Goal: Task Accomplishment & Management: Use online tool/utility

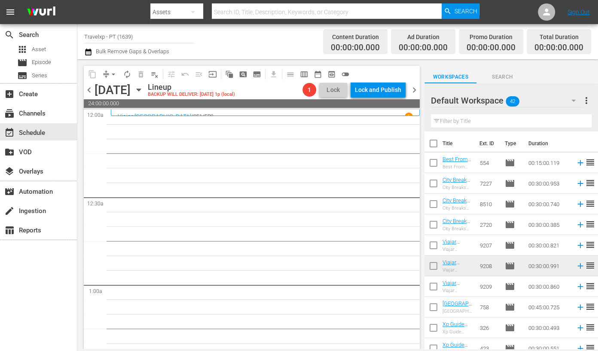
click at [486, 118] on input "text" at bounding box center [511, 121] width 161 height 14
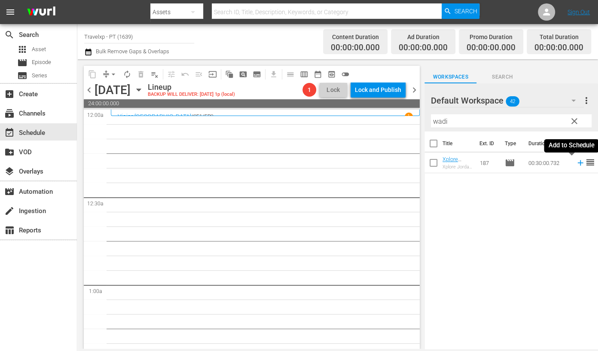
click at [577, 163] on icon at bounding box center [580, 163] width 6 height 6
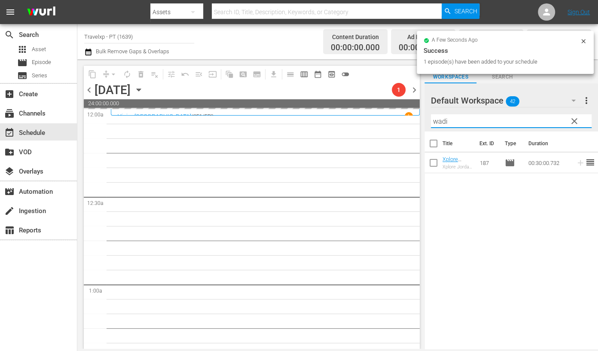
click at [441, 123] on input "wadi" at bounding box center [511, 121] width 161 height 14
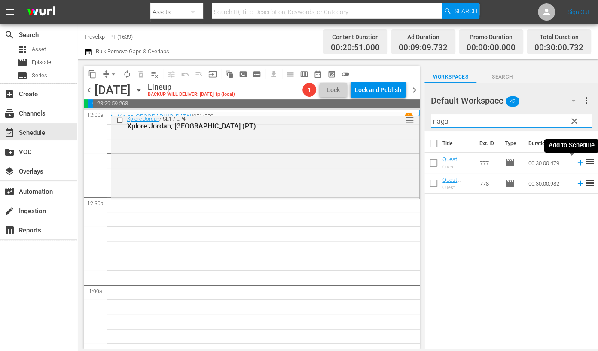
drag, startPoint x: 571, startPoint y: 162, endPoint x: 548, endPoint y: 149, distance: 27.0
click at [577, 163] on icon at bounding box center [580, 163] width 6 height 6
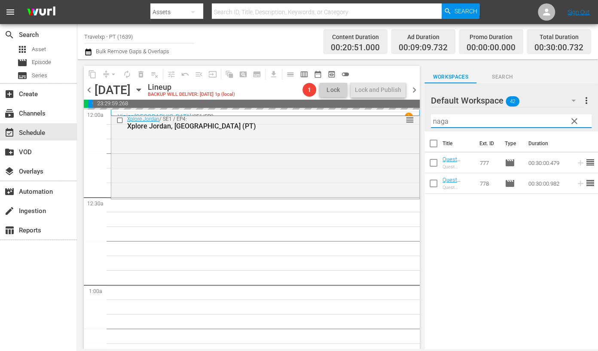
click at [441, 119] on input "naga" at bounding box center [511, 121] width 161 height 14
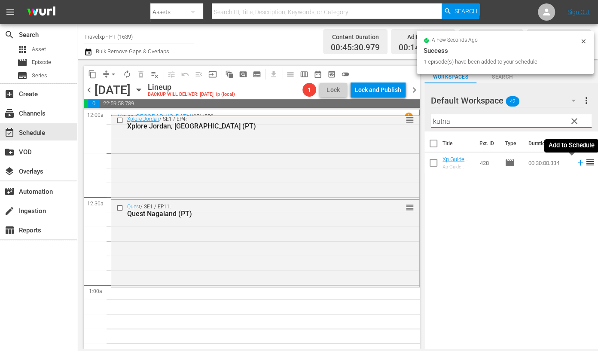
click at [576, 161] on icon at bounding box center [580, 162] width 9 height 9
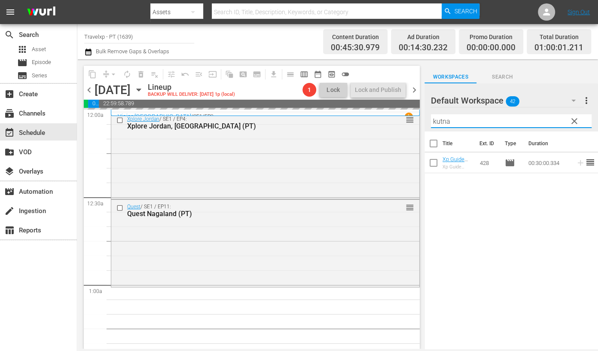
click at [445, 120] on input "kutna" at bounding box center [511, 121] width 161 height 14
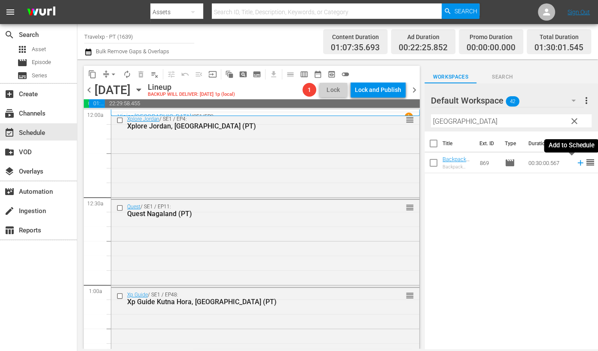
click at [577, 162] on icon at bounding box center [580, 163] width 6 height 6
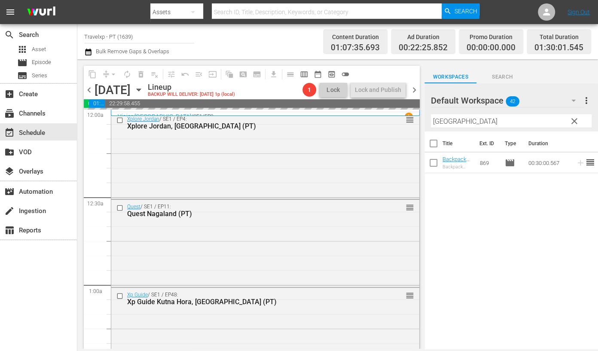
click at [438, 122] on input "[GEOGRAPHIC_DATA]" at bounding box center [511, 121] width 161 height 14
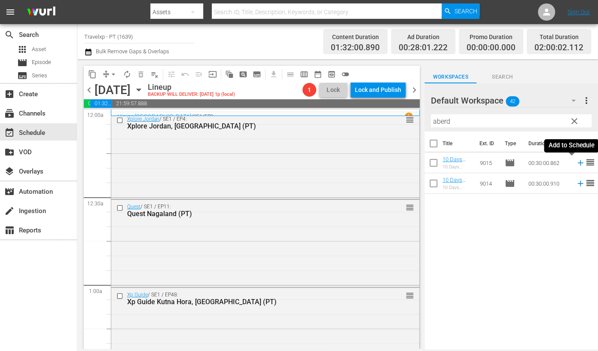
drag, startPoint x: 571, startPoint y: 165, endPoint x: 530, endPoint y: 140, distance: 48.4
click at [576, 165] on icon at bounding box center [580, 162] width 9 height 9
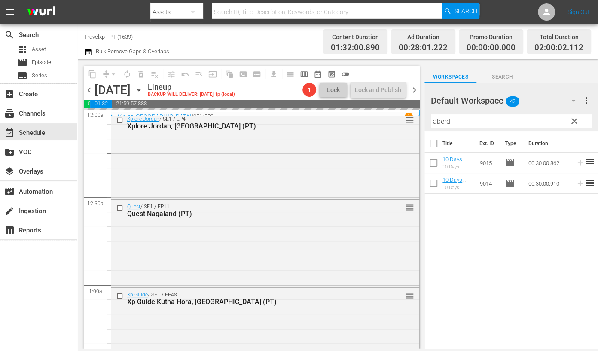
click at [444, 119] on input "aberd" at bounding box center [511, 121] width 161 height 14
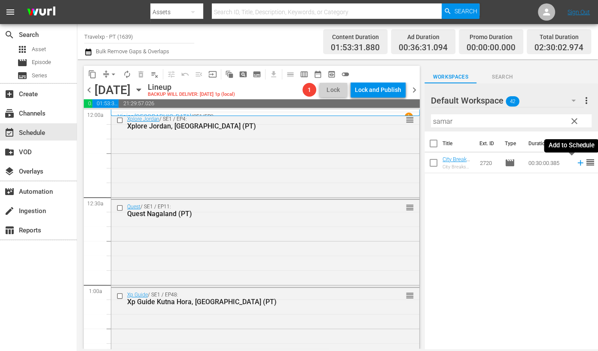
click at [576, 162] on icon at bounding box center [580, 162] width 9 height 9
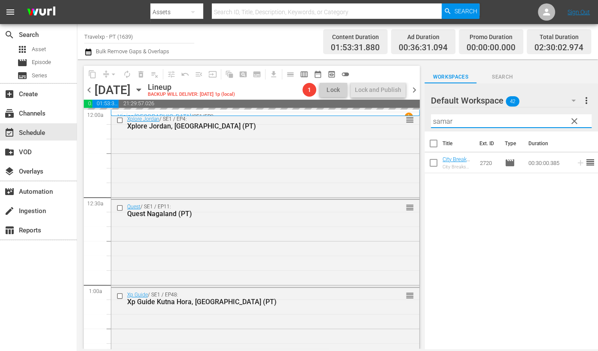
click at [444, 121] on input "samar" at bounding box center [511, 121] width 161 height 14
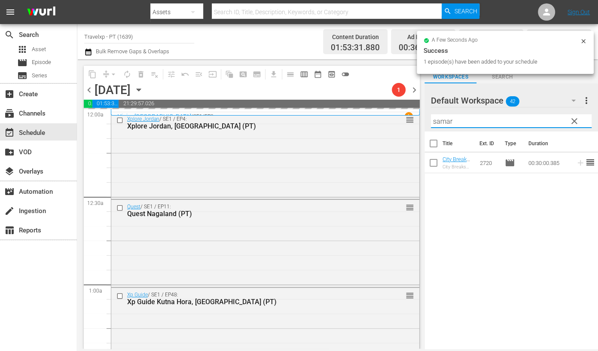
click at [444, 121] on input "samar" at bounding box center [511, 121] width 161 height 14
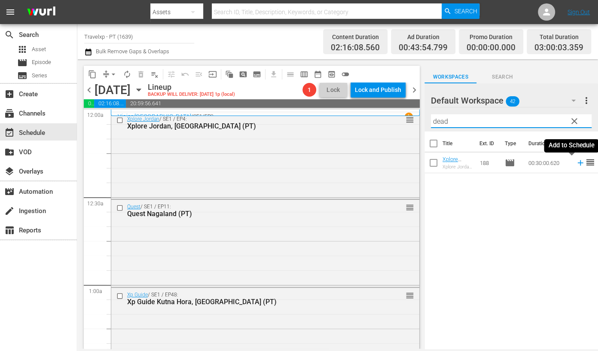
click at [577, 163] on icon at bounding box center [580, 163] width 6 height 6
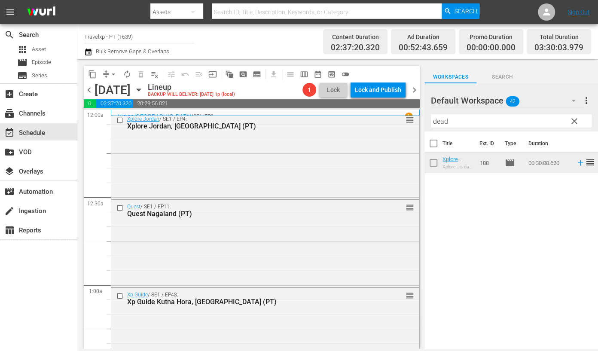
click at [447, 120] on input "dead" at bounding box center [511, 121] width 161 height 14
type input "d"
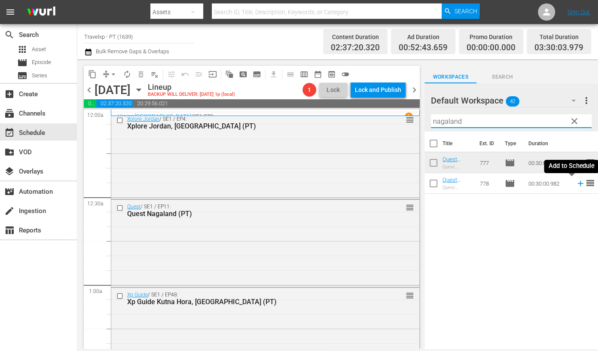
drag, startPoint x: 573, startPoint y: 184, endPoint x: 571, endPoint y: 180, distance: 4.4
click at [576, 184] on icon at bounding box center [580, 183] width 9 height 9
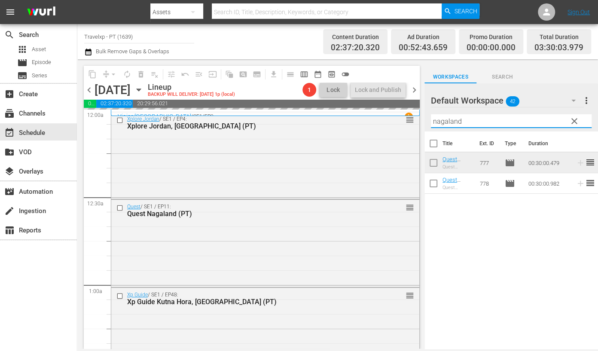
click at [451, 121] on input "nagaland" at bounding box center [511, 121] width 161 height 14
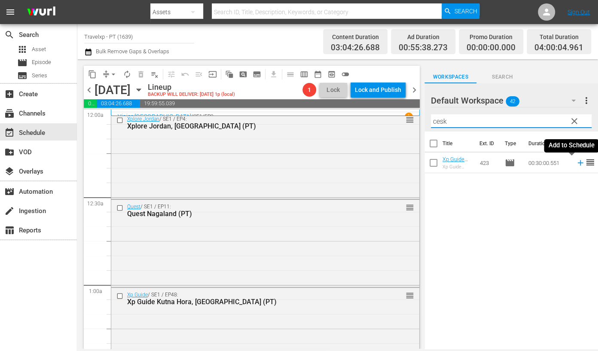
click at [576, 164] on icon at bounding box center [580, 162] width 9 height 9
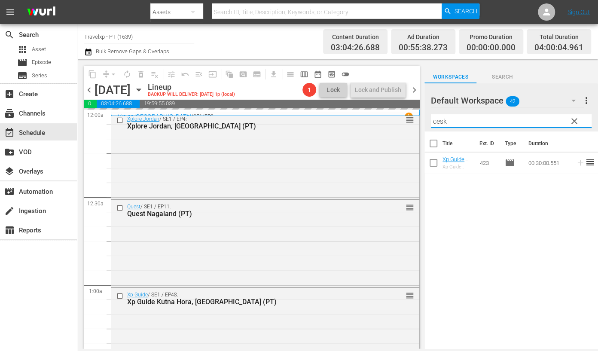
click at [442, 121] on input "cesk" at bounding box center [511, 121] width 161 height 14
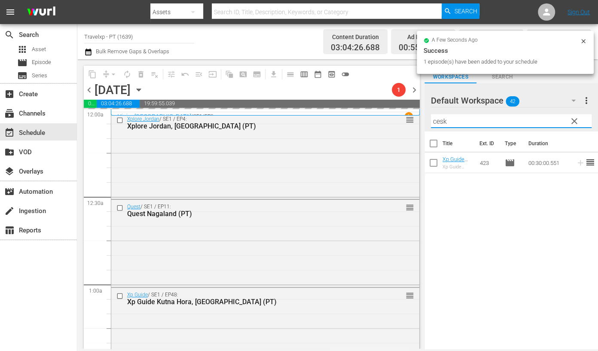
click at [442, 121] on input "cesk" at bounding box center [511, 121] width 161 height 14
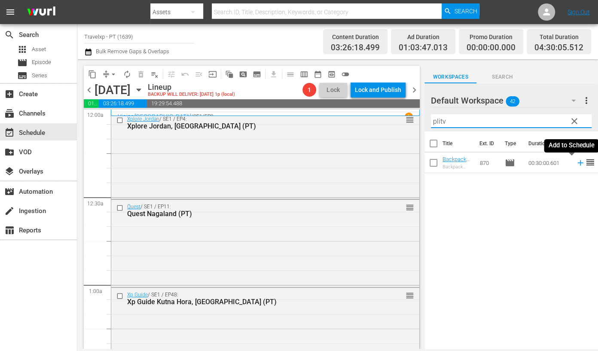
click at [576, 161] on icon at bounding box center [580, 162] width 9 height 9
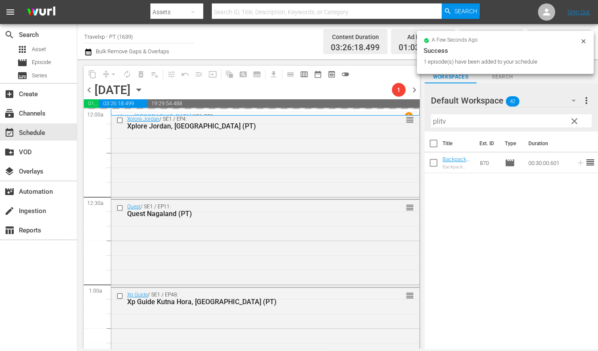
click at [440, 121] on input "plitv" at bounding box center [511, 121] width 161 height 14
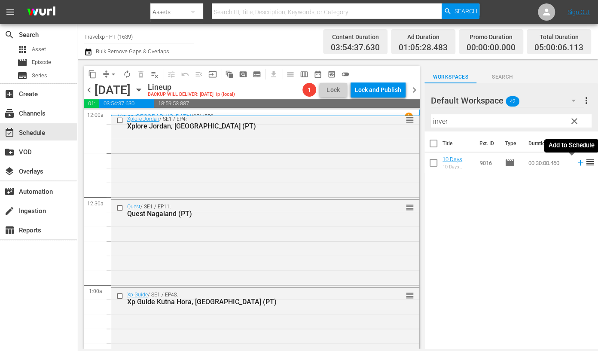
click at [577, 163] on icon at bounding box center [580, 163] width 6 height 6
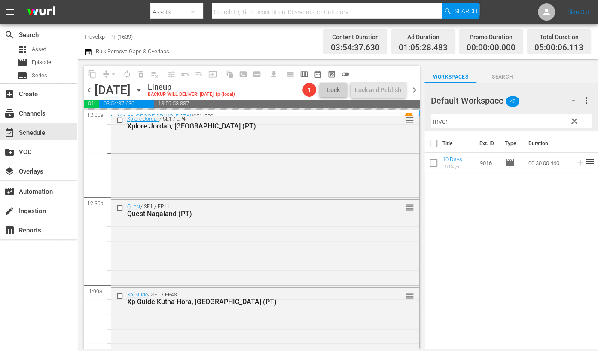
click at [437, 119] on input "inver" at bounding box center [511, 121] width 161 height 14
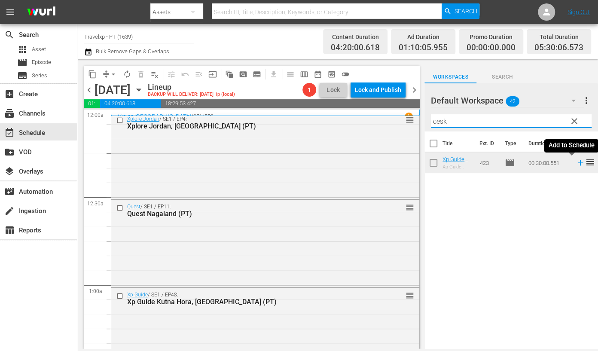
click at [577, 162] on icon at bounding box center [580, 163] width 6 height 6
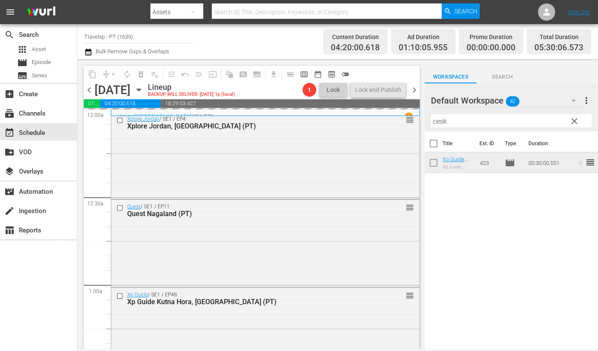
click at [442, 120] on input "cesk" at bounding box center [511, 121] width 161 height 14
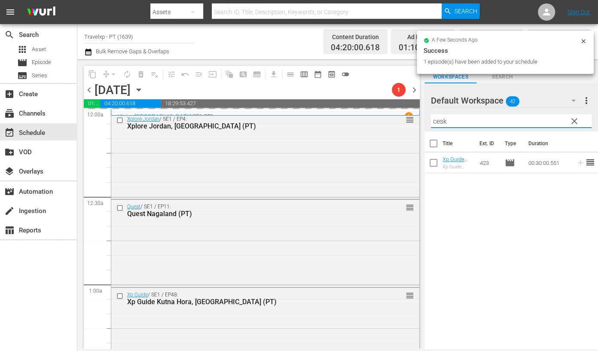
click at [442, 120] on input "cesk" at bounding box center [511, 121] width 161 height 14
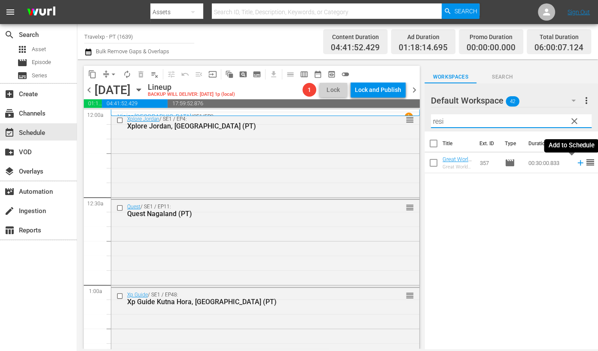
click at [576, 162] on icon at bounding box center [580, 162] width 9 height 9
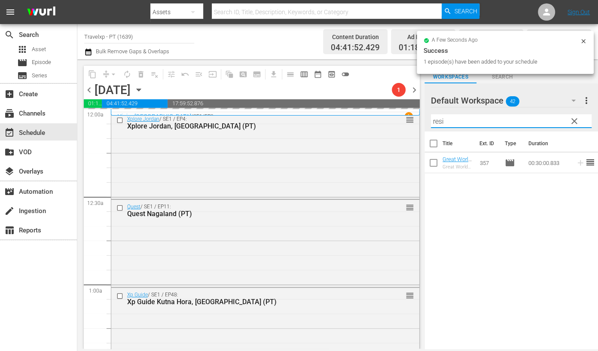
click at [436, 120] on input "resi" at bounding box center [511, 121] width 161 height 14
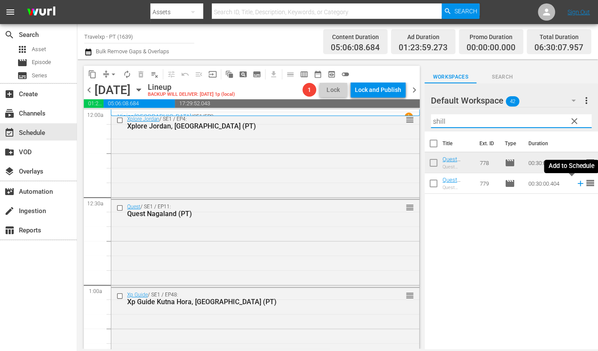
click at [576, 185] on icon at bounding box center [580, 183] width 9 height 9
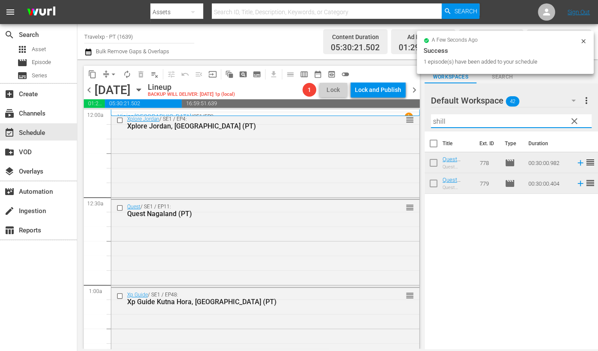
click at [443, 121] on input "shill" at bounding box center [511, 121] width 161 height 14
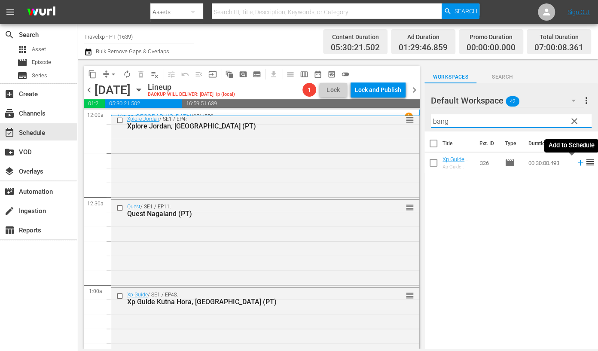
click at [576, 165] on icon at bounding box center [580, 162] width 9 height 9
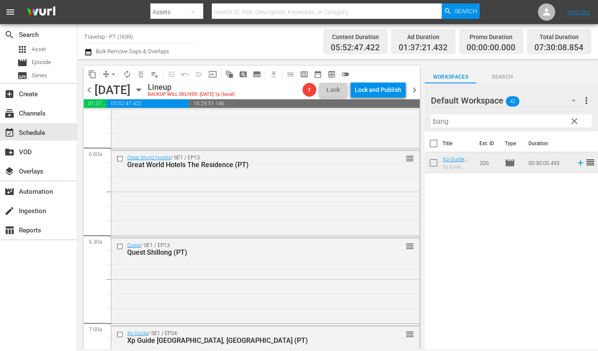
scroll to position [1127, 0]
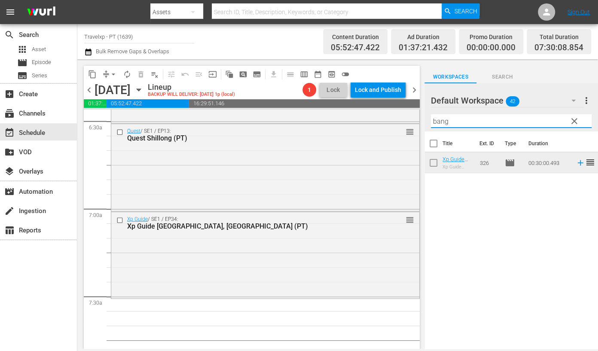
drag, startPoint x: 436, startPoint y: 124, endPoint x: 430, endPoint y: 124, distance: 6.4
click at [430, 124] on div "Default Workspace 42 Default more_vert clear Filter by Title bang" at bounding box center [511, 107] width 174 height 48
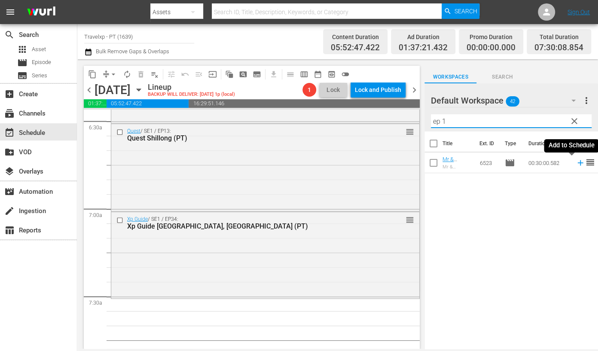
click at [577, 162] on icon at bounding box center [580, 163] width 6 height 6
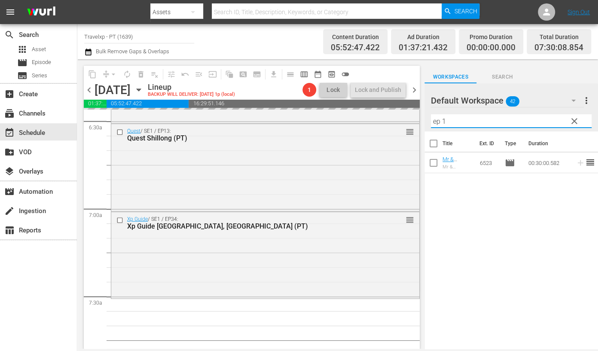
drag, startPoint x: 466, startPoint y: 120, endPoint x: 424, endPoint y: 118, distance: 41.3
click at [424, 118] on div "Default Workspace 42 Default more_vert clear Filter by Title ep 1" at bounding box center [511, 107] width 174 height 48
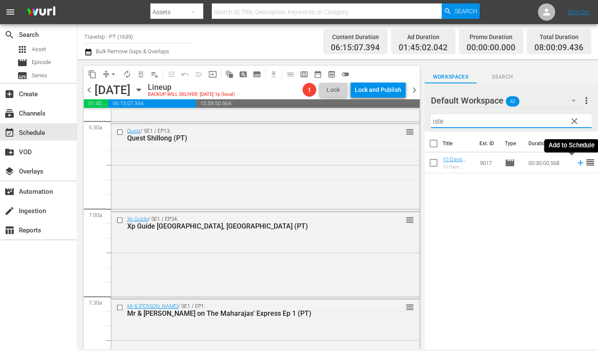
click at [576, 163] on icon at bounding box center [580, 162] width 9 height 9
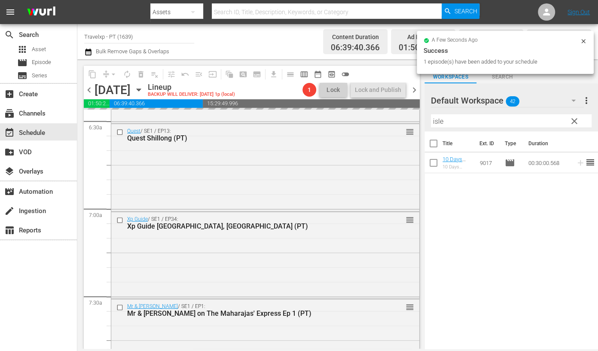
click at [438, 122] on input "isle" at bounding box center [511, 121] width 161 height 14
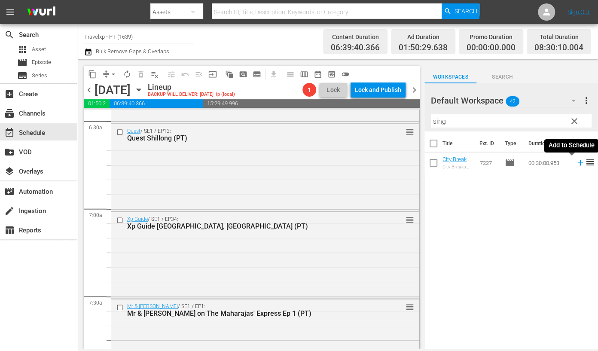
click at [577, 162] on icon at bounding box center [580, 163] width 6 height 6
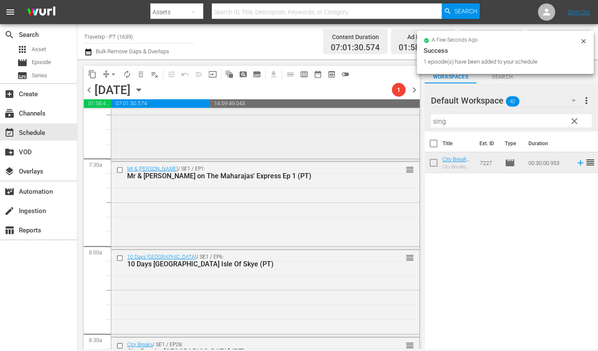
scroll to position [1396, 0]
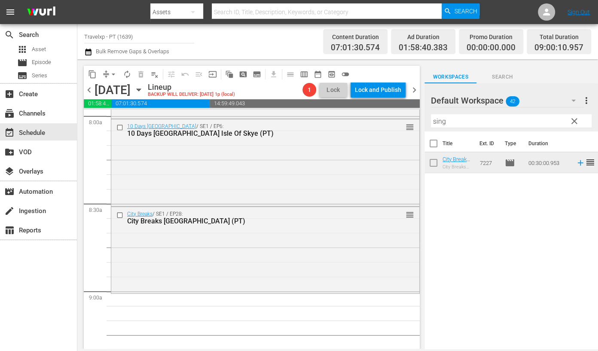
click at [442, 122] on input "sing" at bounding box center [511, 121] width 161 height 14
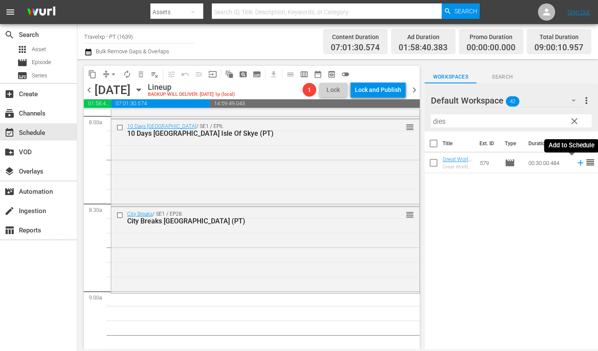
click at [577, 162] on icon at bounding box center [580, 163] width 6 height 6
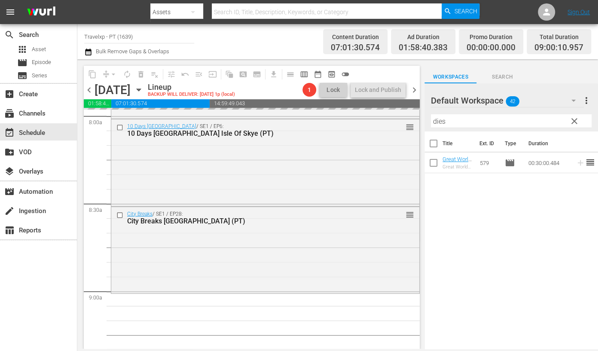
click at [439, 122] on input "dies" at bounding box center [511, 121] width 161 height 14
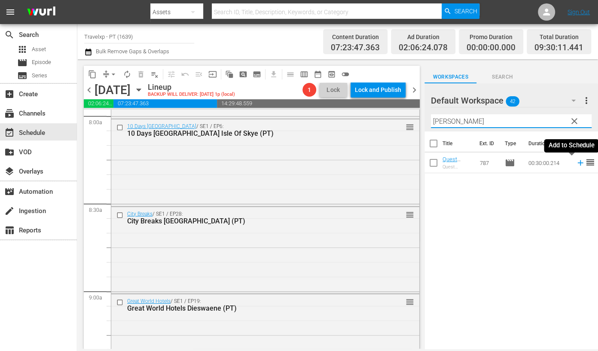
click at [576, 164] on icon at bounding box center [580, 162] width 9 height 9
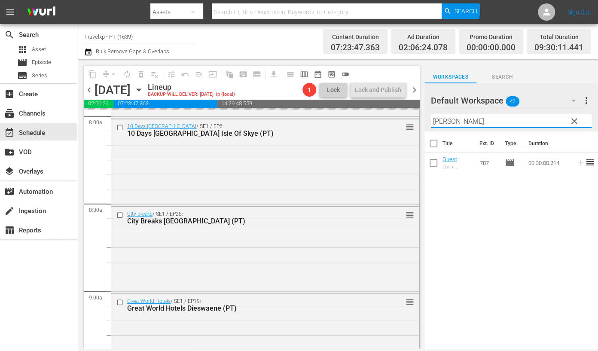
click at [437, 123] on input "[PERSON_NAME]" at bounding box center [511, 121] width 161 height 14
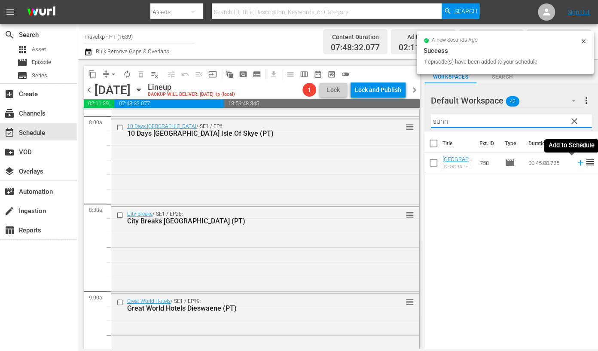
click at [576, 163] on icon at bounding box center [580, 162] width 9 height 9
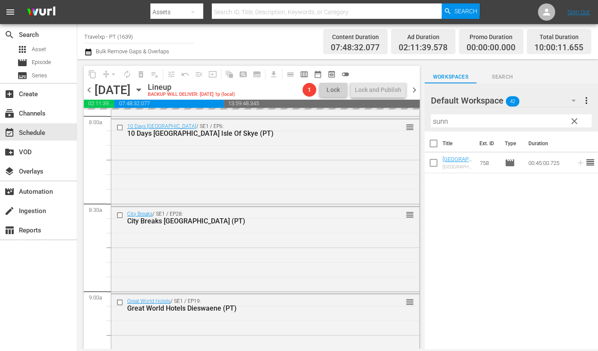
click at [445, 119] on input "sunn" at bounding box center [511, 121] width 161 height 14
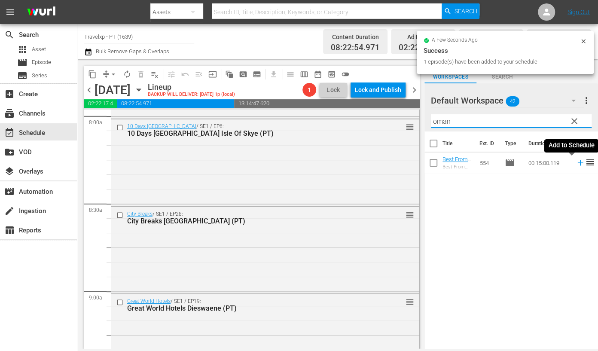
click at [577, 162] on icon at bounding box center [580, 163] width 6 height 6
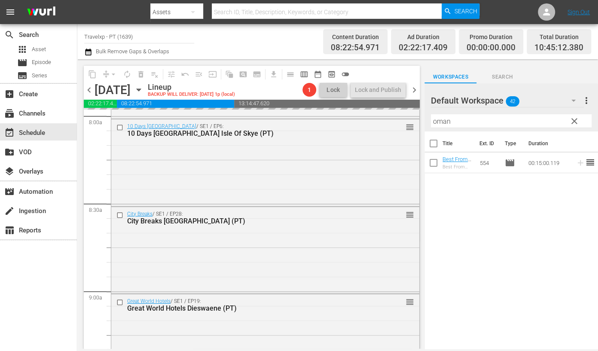
click at [443, 124] on input "oman" at bounding box center [511, 121] width 161 height 14
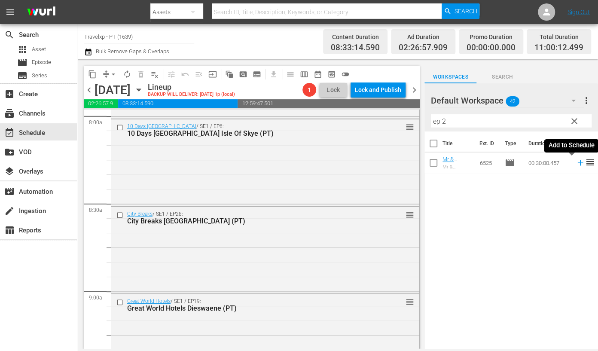
click at [576, 164] on icon at bounding box center [580, 162] width 9 height 9
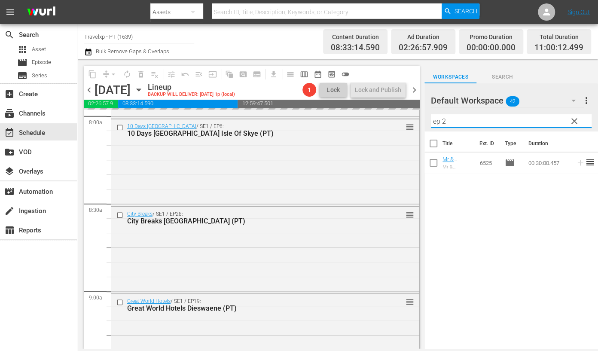
drag, startPoint x: 467, startPoint y: 119, endPoint x: 423, endPoint y: 119, distance: 44.2
click at [423, 119] on div "content_copy compress arrow_drop_down autorenew_outlined delete_forever_outline…" at bounding box center [337, 203] width 521 height 289
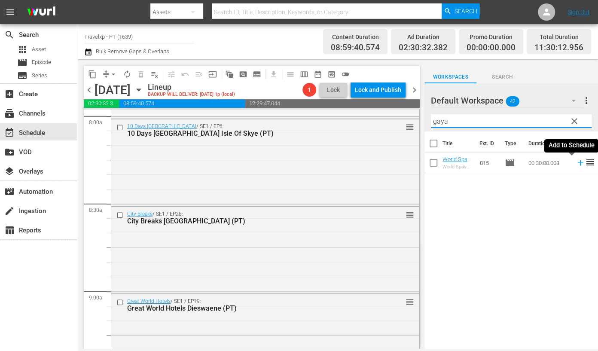
click at [576, 163] on icon at bounding box center [580, 162] width 9 height 9
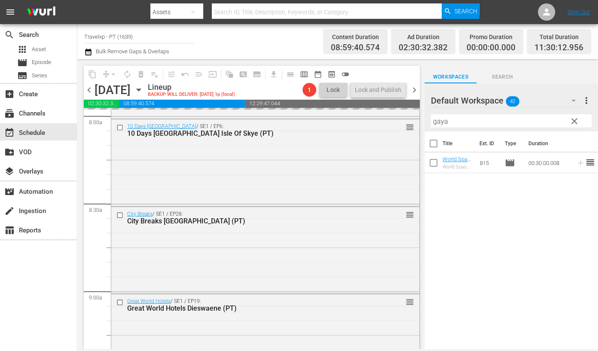
click at [436, 119] on input "gaya" at bounding box center [511, 121] width 161 height 14
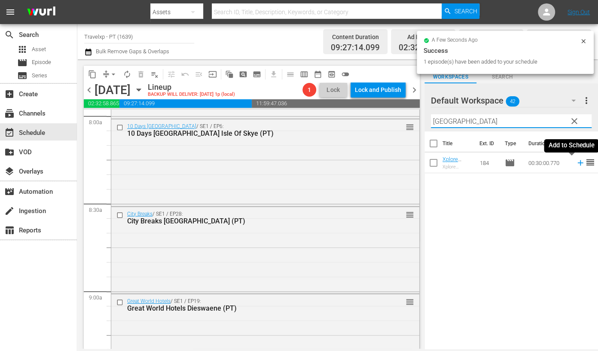
click at [577, 163] on icon at bounding box center [580, 163] width 6 height 6
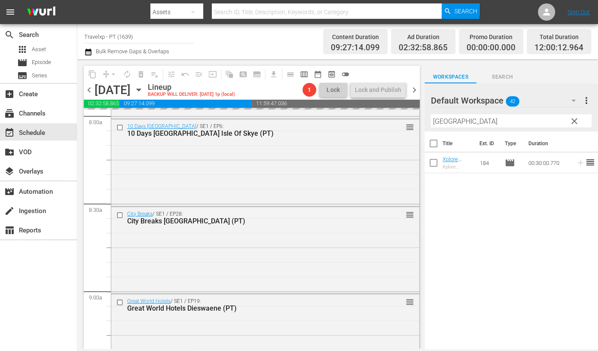
click at [445, 123] on input "[GEOGRAPHIC_DATA]" at bounding box center [511, 121] width 161 height 14
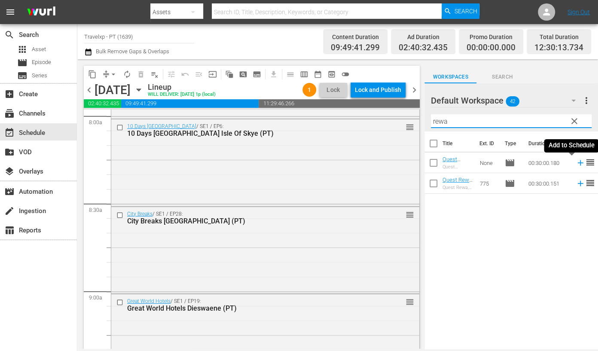
click at [576, 164] on icon at bounding box center [580, 162] width 9 height 9
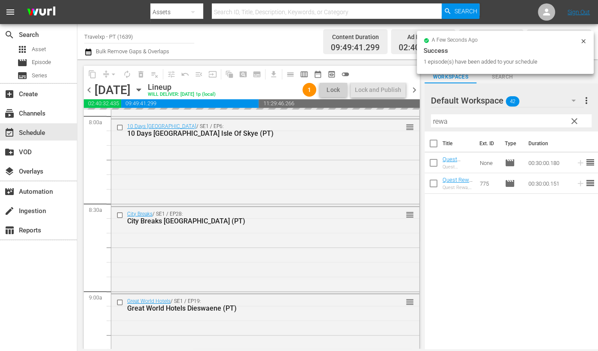
click at [439, 121] on input "rewa" at bounding box center [511, 121] width 161 height 14
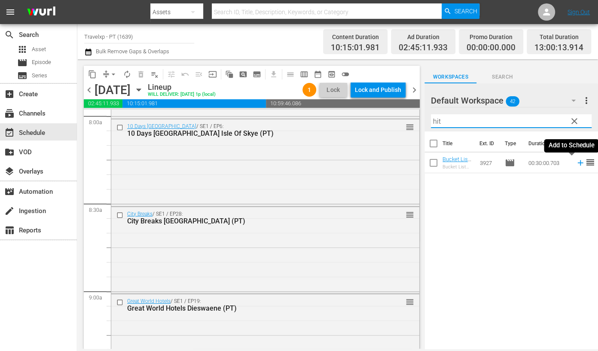
click at [577, 162] on icon at bounding box center [580, 163] width 6 height 6
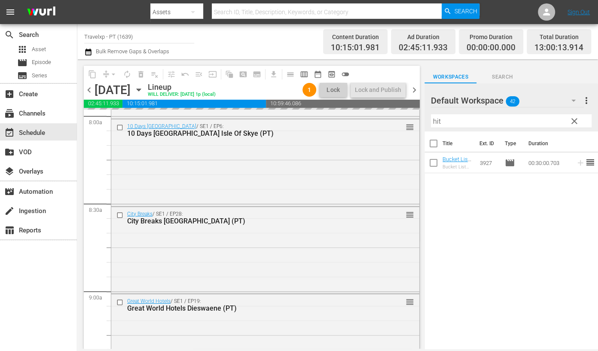
click at [437, 119] on input "hit" at bounding box center [511, 121] width 161 height 14
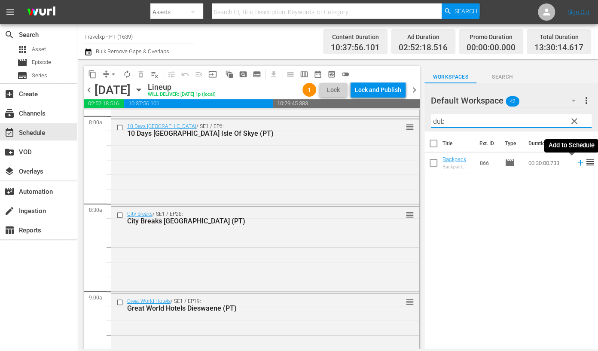
click at [577, 163] on icon at bounding box center [580, 163] width 6 height 6
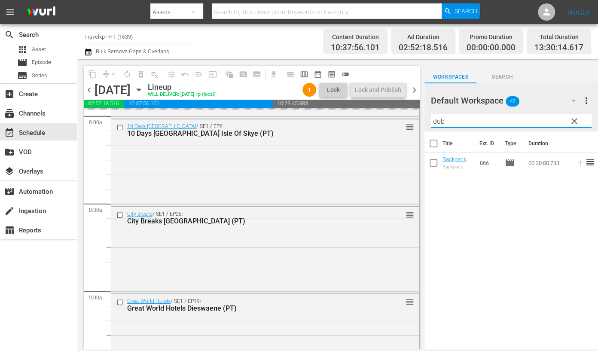
click at [439, 120] on input "dub" at bounding box center [511, 121] width 161 height 14
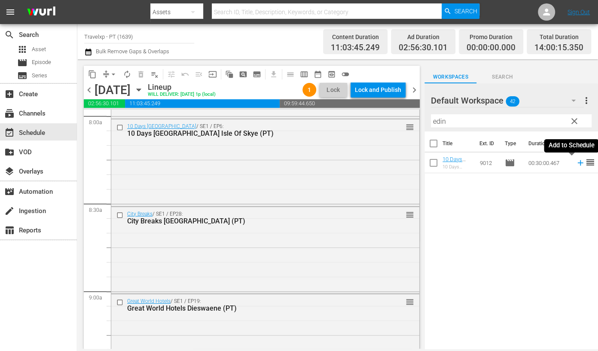
click at [577, 165] on icon at bounding box center [580, 163] width 6 height 6
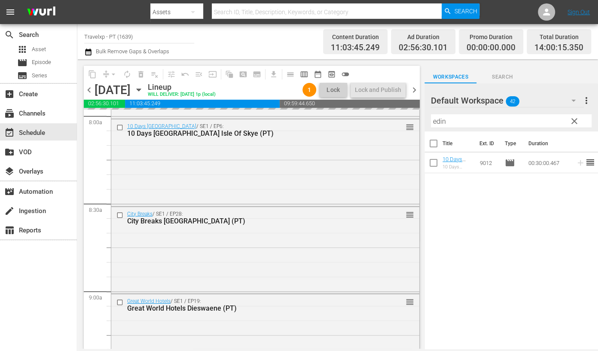
click at [440, 120] on input "edin" at bounding box center [511, 121] width 161 height 14
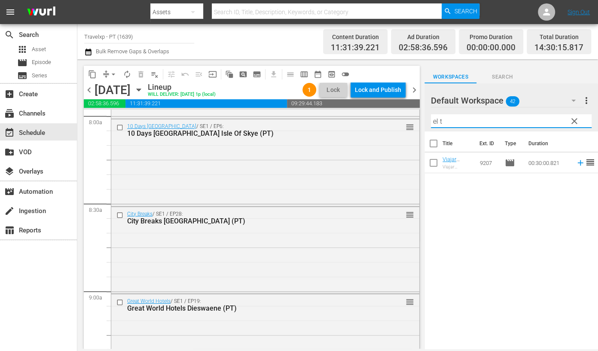
click at [538, 255] on div "Title Ext. ID Type Duration Viajar [GEOGRAPHIC_DATA] [GEOGRAPHIC_DATA] (PT) [GE…" at bounding box center [511, 240] width 174 height 219
click at [576, 164] on icon at bounding box center [580, 162] width 9 height 9
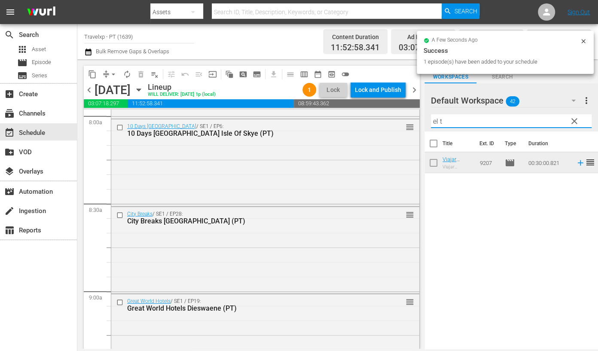
drag, startPoint x: 454, startPoint y: 121, endPoint x: 413, endPoint y: 117, distance: 40.6
click at [413, 117] on div "content_copy compress arrow_drop_down autorenew_outlined delete_forever_outline…" at bounding box center [337, 203] width 521 height 289
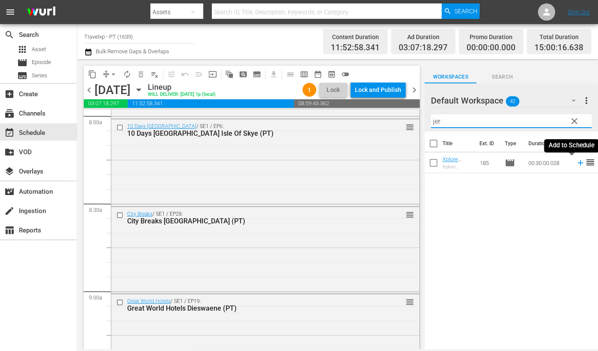
click at [577, 163] on icon at bounding box center [580, 163] width 6 height 6
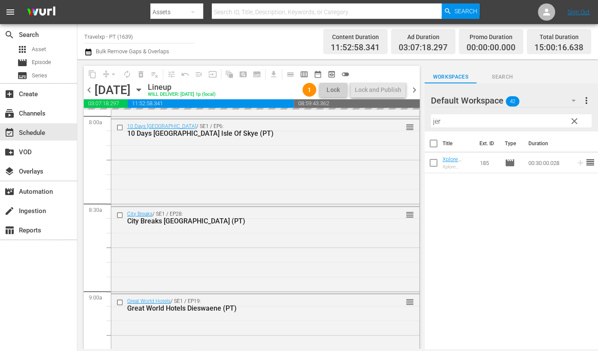
click at [436, 121] on input "jer" at bounding box center [511, 121] width 161 height 14
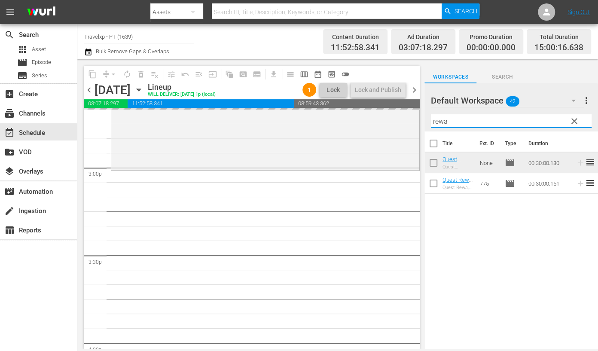
scroll to position [2577, 0]
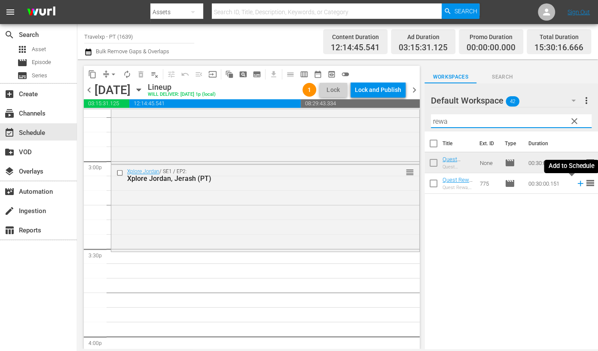
drag, startPoint x: 573, startPoint y: 185, endPoint x: 476, endPoint y: 131, distance: 110.0
click at [576, 185] on icon at bounding box center [580, 183] width 9 height 9
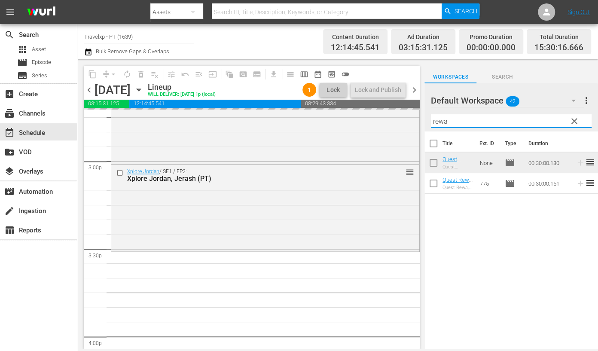
click at [445, 121] on input "rewa" at bounding box center [511, 121] width 161 height 14
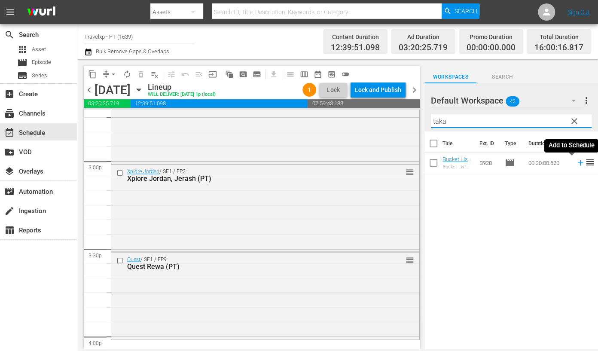
click at [576, 164] on icon at bounding box center [580, 162] width 9 height 9
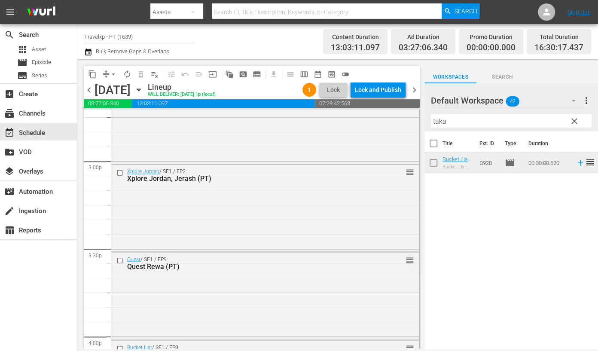
click at [436, 120] on input "taka" at bounding box center [511, 121] width 161 height 14
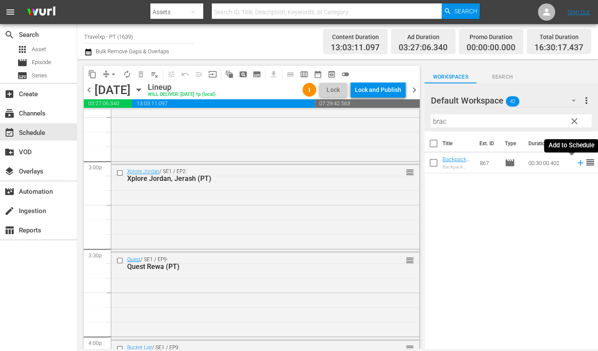
click at [576, 164] on icon at bounding box center [580, 162] width 9 height 9
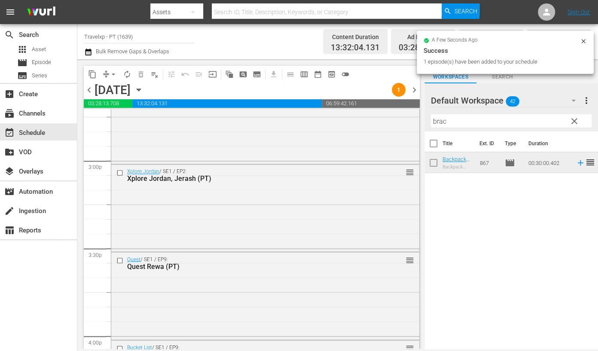
click at [436, 122] on input "brac" at bounding box center [511, 121] width 161 height 14
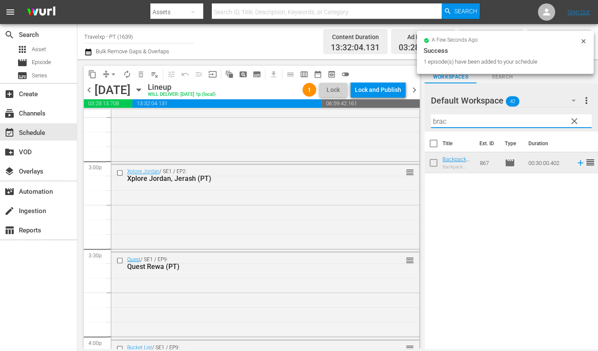
click at [436, 122] on input "brac" at bounding box center [511, 121] width 161 height 14
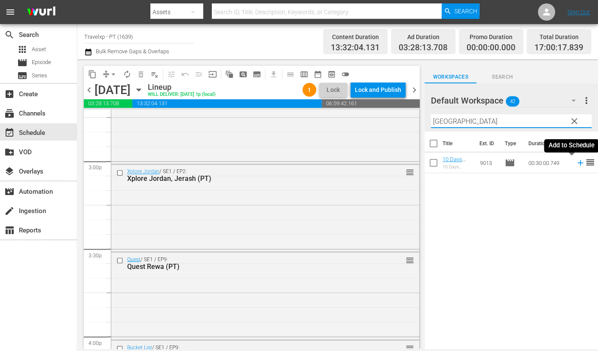
click at [576, 162] on icon at bounding box center [580, 162] width 9 height 9
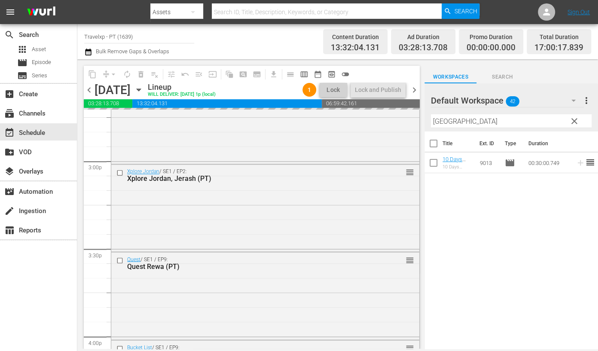
click at [443, 122] on input "[GEOGRAPHIC_DATA]" at bounding box center [511, 121] width 161 height 14
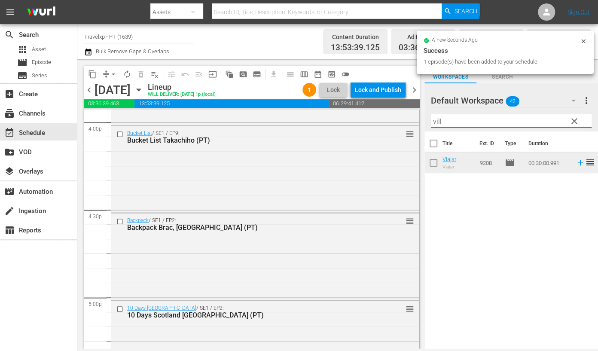
scroll to position [2952, 0]
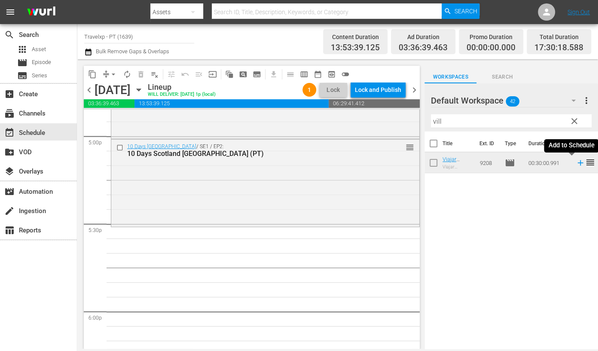
click at [576, 162] on icon at bounding box center [580, 162] width 9 height 9
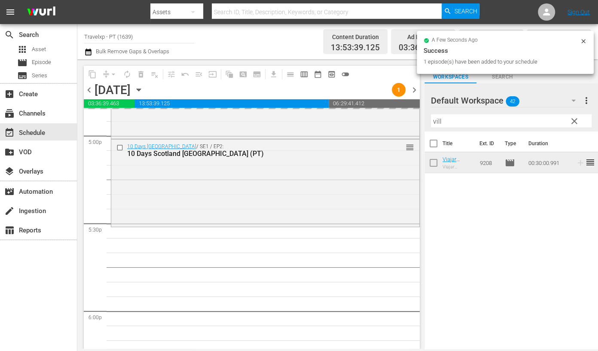
click at [433, 120] on input "vill" at bounding box center [511, 121] width 161 height 14
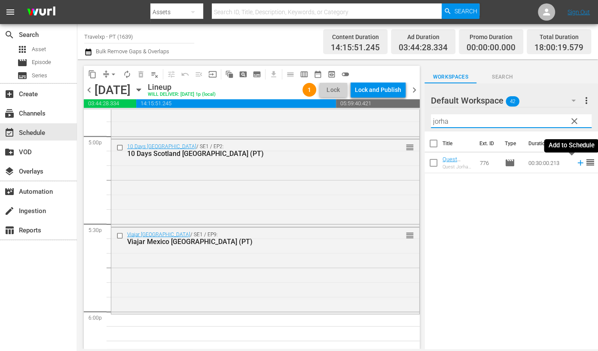
click at [577, 163] on icon at bounding box center [580, 163] width 6 height 6
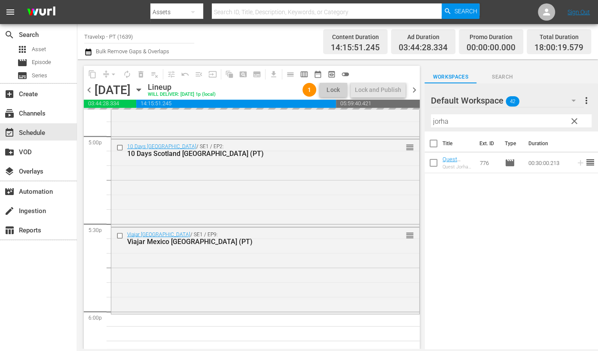
click at [445, 121] on input "jorha" at bounding box center [511, 121] width 161 height 14
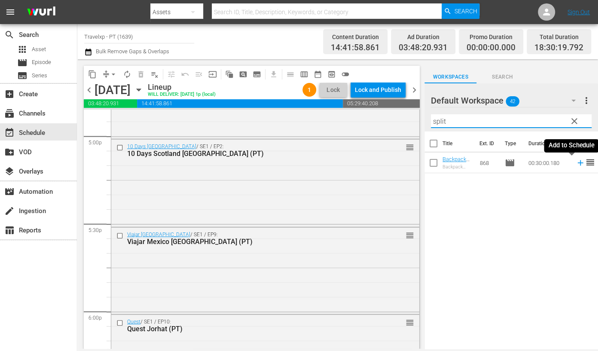
click at [577, 164] on icon at bounding box center [580, 163] width 6 height 6
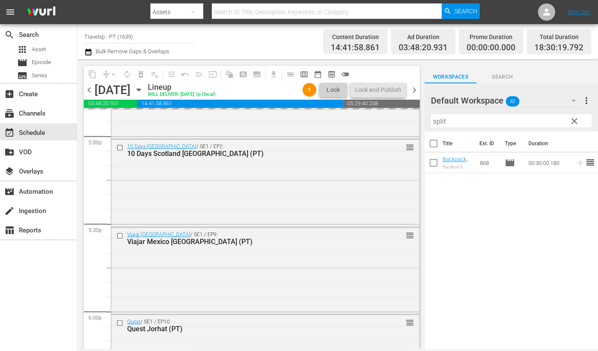
click at [437, 121] on input "split" at bounding box center [511, 121] width 161 height 14
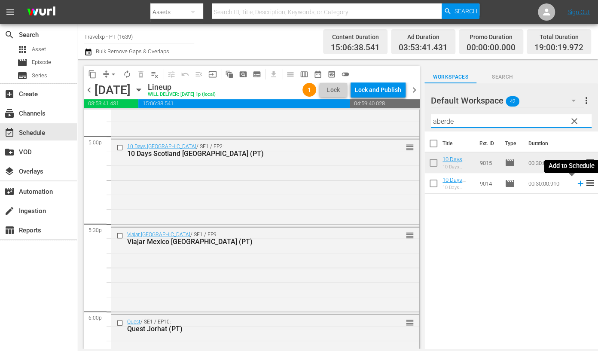
click at [576, 185] on icon at bounding box center [580, 183] width 9 height 9
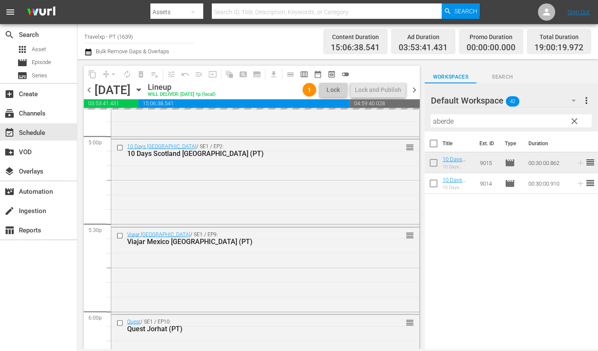
click at [443, 121] on input "aberde" at bounding box center [511, 121] width 161 height 14
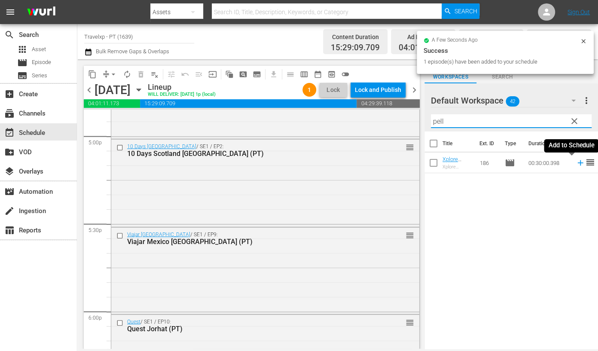
click at [576, 163] on icon at bounding box center [580, 162] width 9 height 9
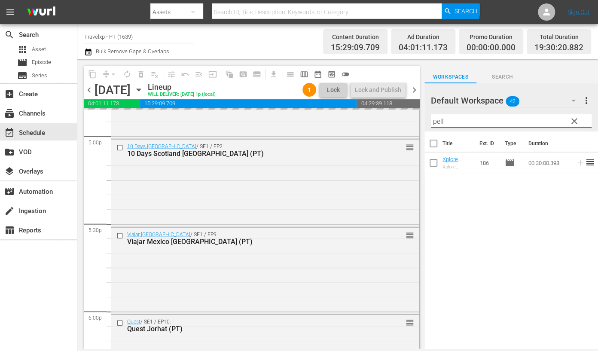
click at [436, 119] on input "pell" at bounding box center [511, 121] width 161 height 14
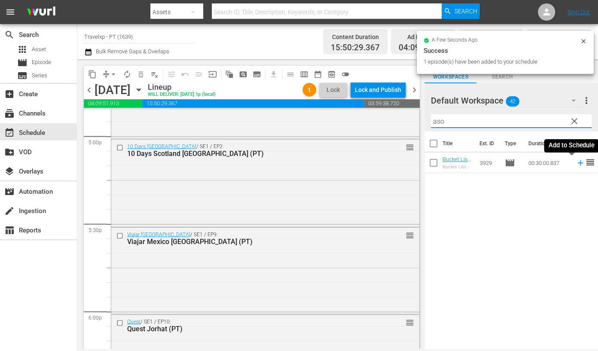
drag, startPoint x: 573, startPoint y: 164, endPoint x: 481, endPoint y: 165, distance: 91.5
click at [576, 164] on icon at bounding box center [580, 162] width 9 height 9
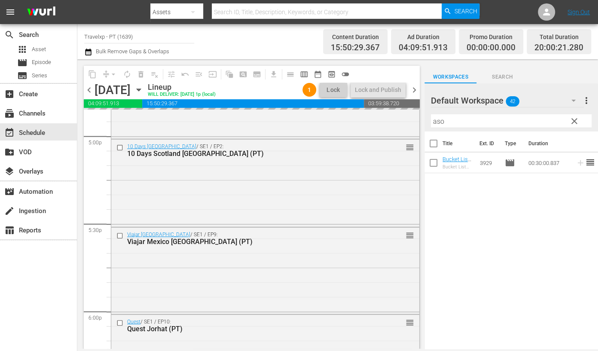
click at [437, 122] on input "aso" at bounding box center [511, 121] width 161 height 14
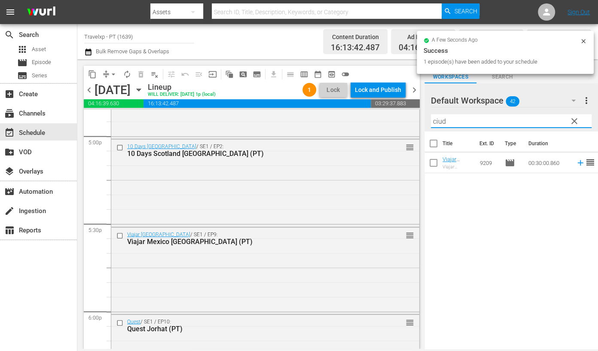
type input "ciud"
click at [577, 163] on icon at bounding box center [580, 163] width 6 height 6
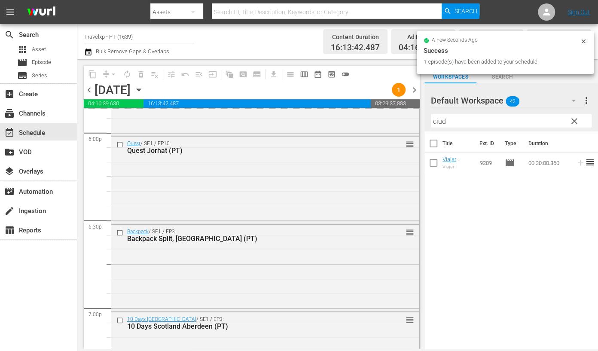
scroll to position [3114, 0]
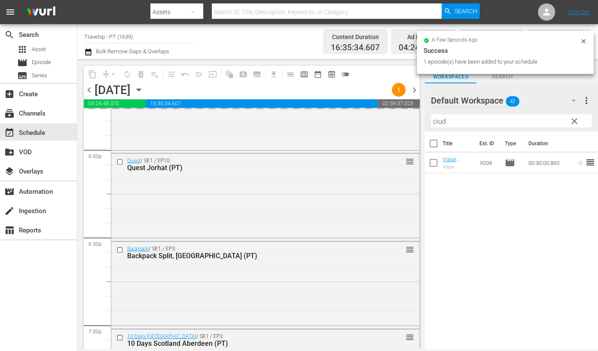
click at [121, 162] on input "checkbox" at bounding box center [120, 161] width 9 height 7
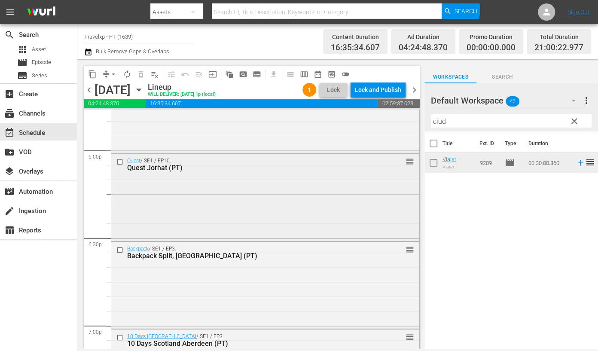
click at [120, 161] on input "checkbox" at bounding box center [120, 161] width 9 height 7
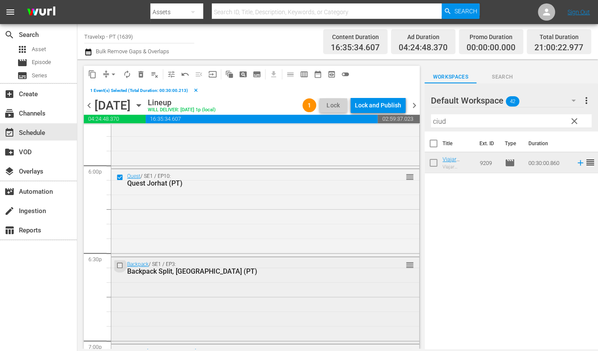
click at [120, 265] on input "checkbox" at bounding box center [120, 265] width 9 height 7
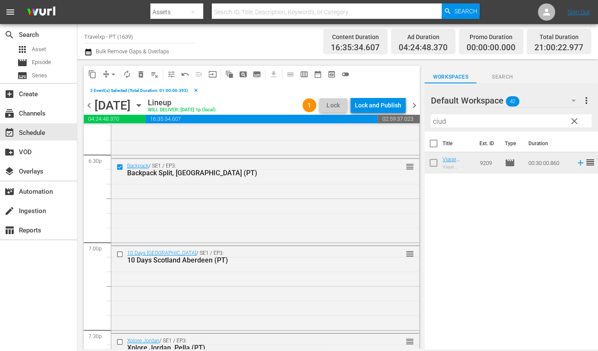
scroll to position [3221, 0]
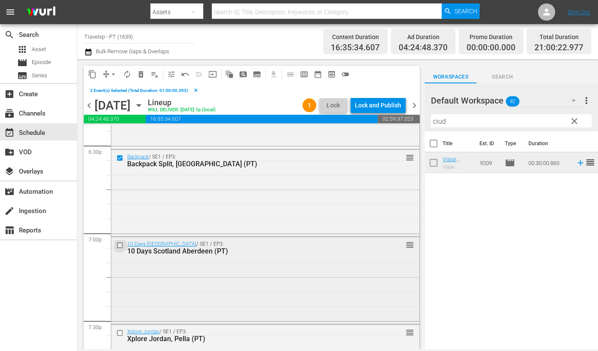
click at [118, 246] on input "checkbox" at bounding box center [120, 245] width 9 height 7
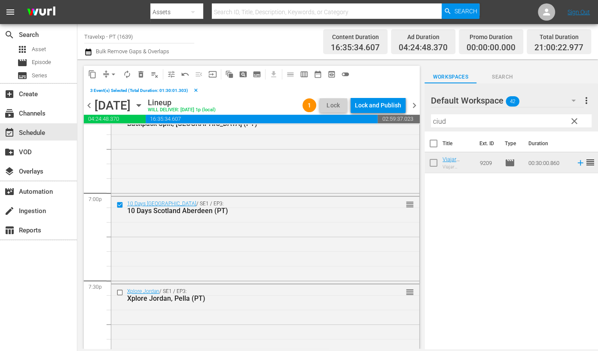
scroll to position [3275, 0]
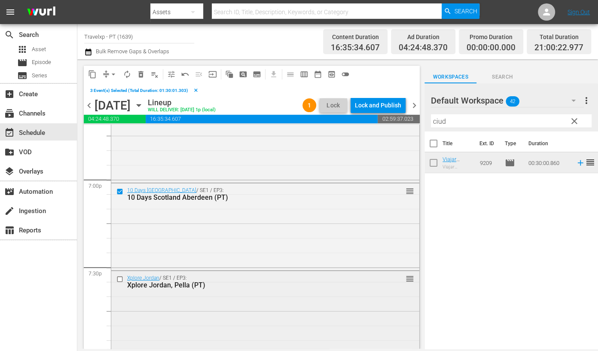
click at [120, 280] on input "checkbox" at bounding box center [120, 279] width 9 height 7
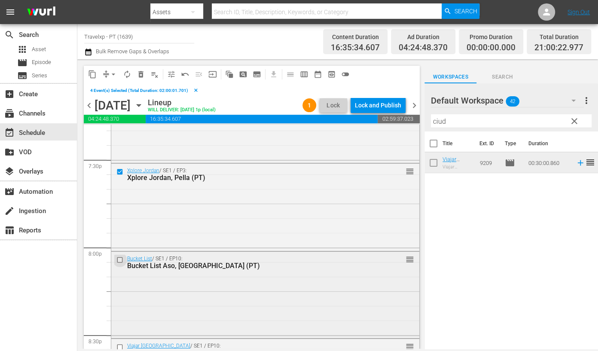
click at [120, 260] on input "checkbox" at bounding box center [120, 259] width 9 height 7
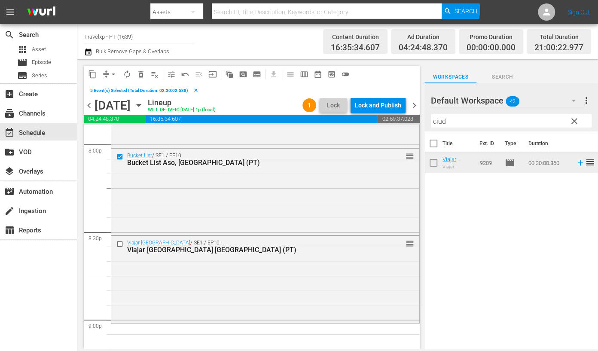
scroll to position [3489, 0]
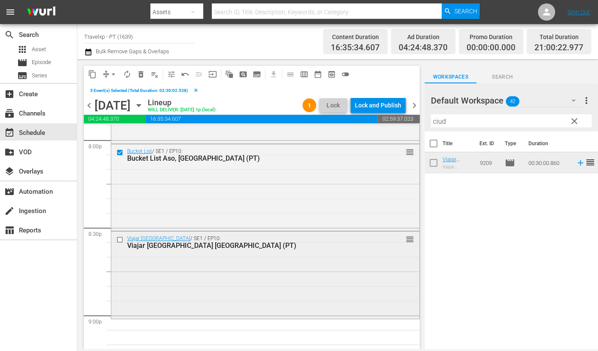
click at [120, 240] on input "checkbox" at bounding box center [120, 239] width 9 height 7
click at [91, 74] on span "content_copy" at bounding box center [92, 74] width 9 height 9
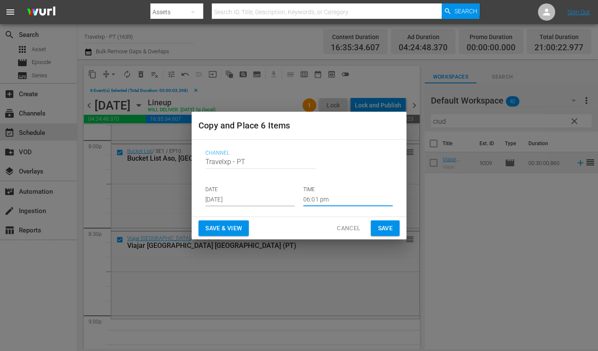
click at [312, 195] on input "06:01 pm" at bounding box center [347, 199] width 89 height 13
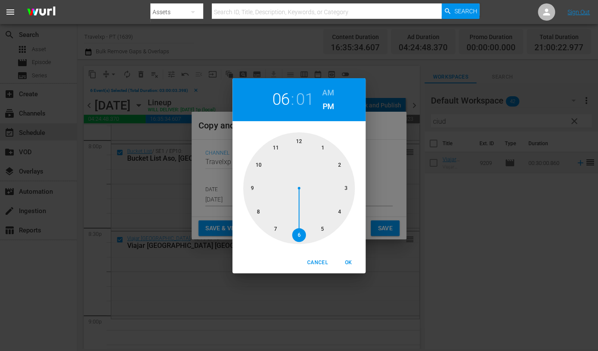
click at [250, 191] on div at bounding box center [299, 188] width 112 height 112
click at [348, 260] on span "OK" at bounding box center [348, 262] width 21 height 9
type input "09:01 pm"
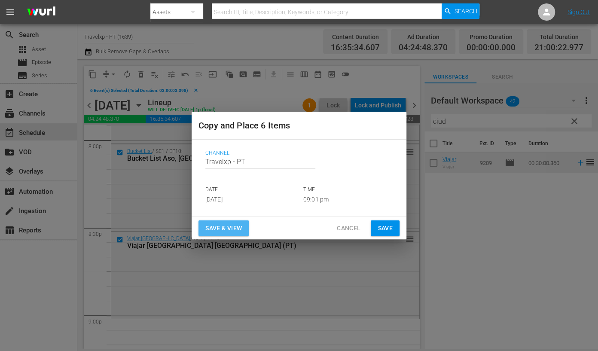
click at [239, 231] on span "Save & View" at bounding box center [223, 228] width 37 height 11
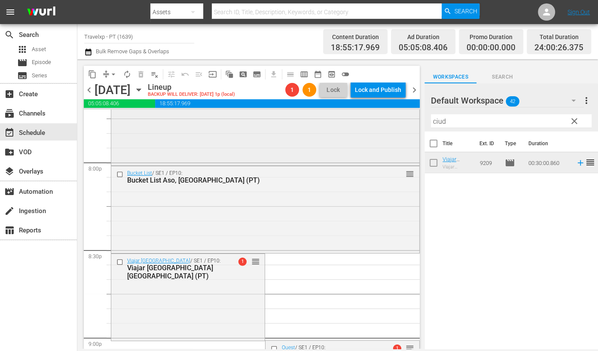
scroll to position [3436, 0]
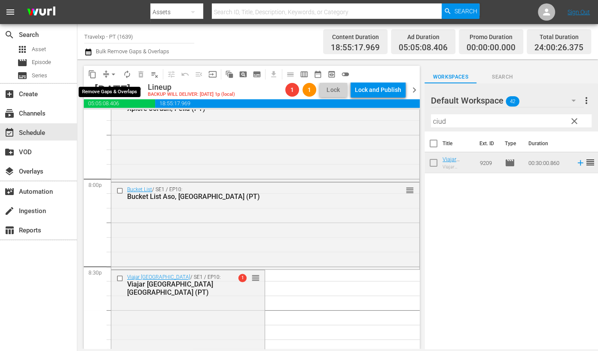
click at [111, 73] on span "arrow_drop_down" at bounding box center [113, 74] width 9 height 9
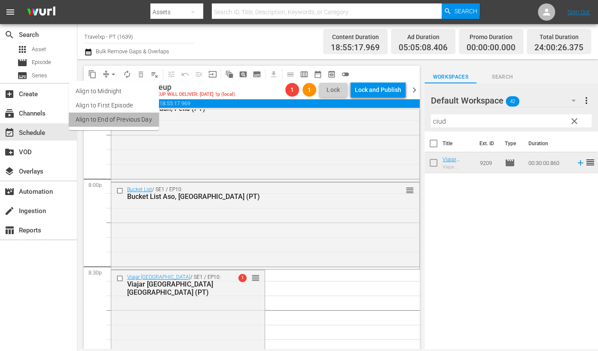
click at [125, 122] on li "Align to End of Previous Day" at bounding box center [114, 120] width 90 height 14
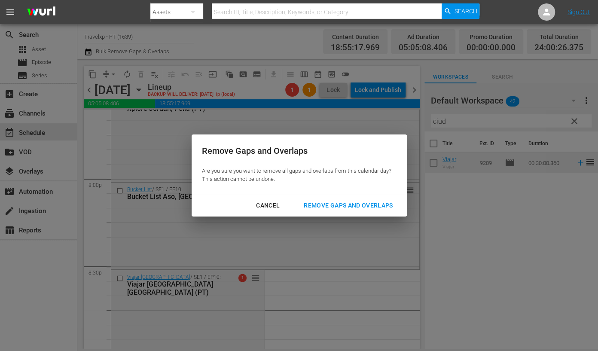
click at [342, 198] on button "Remove Gaps and Overlaps" at bounding box center [348, 206] width 110 height 16
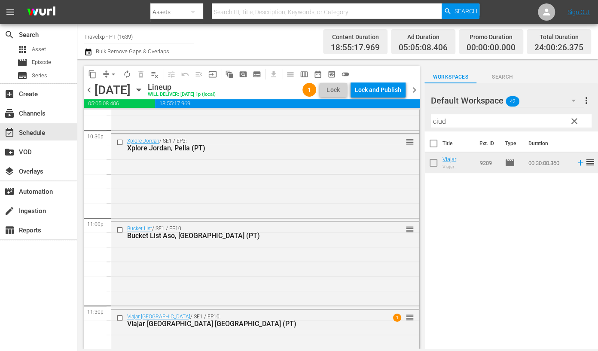
scroll to position [3970, 0]
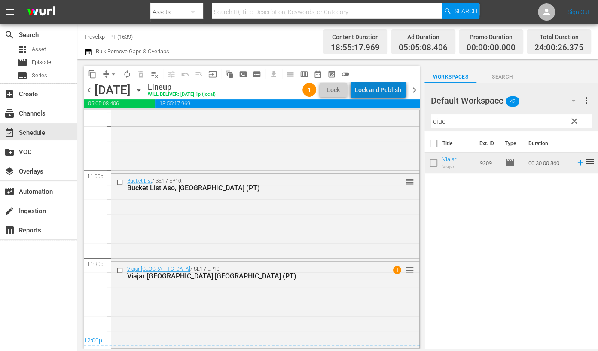
click at [393, 87] on div "Lock and Publish" at bounding box center [378, 89] width 46 height 15
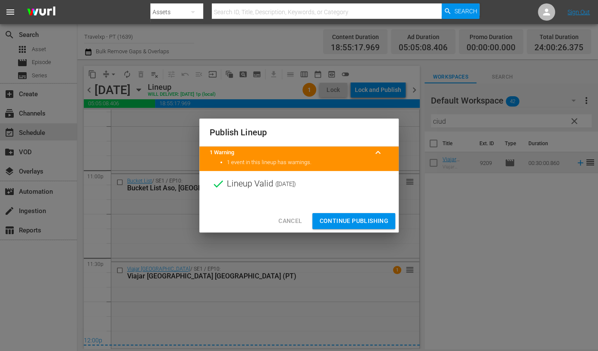
click at [359, 217] on span "Continue Publishing" at bounding box center [353, 221] width 69 height 11
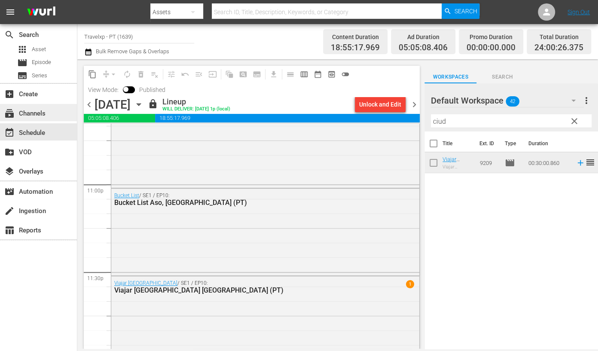
click at [51, 113] on div "subscriptions Channels" at bounding box center [38, 112] width 77 height 17
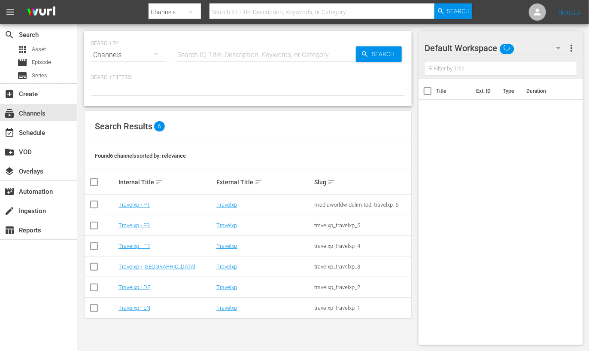
click at [134, 302] on td "Travelxp - EN" at bounding box center [166, 308] width 98 height 21
click at [137, 310] on link "Travelxp - EN" at bounding box center [135, 308] width 32 height 6
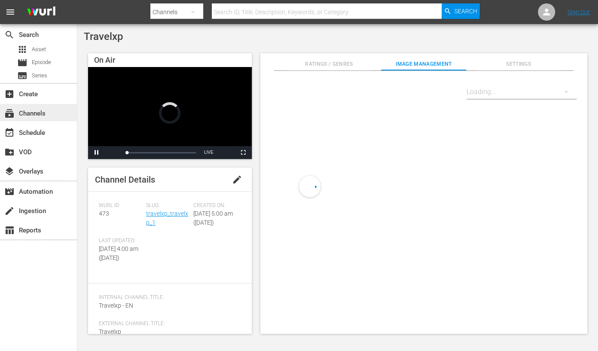
click at [49, 115] on div "subscriptions Channels" at bounding box center [38, 112] width 77 height 17
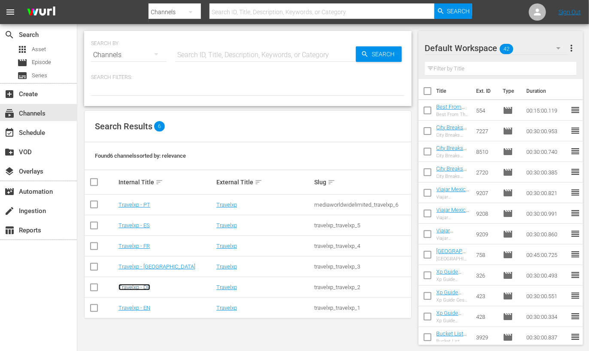
click at [144, 286] on link "Travelxp - DE" at bounding box center [135, 287] width 32 height 6
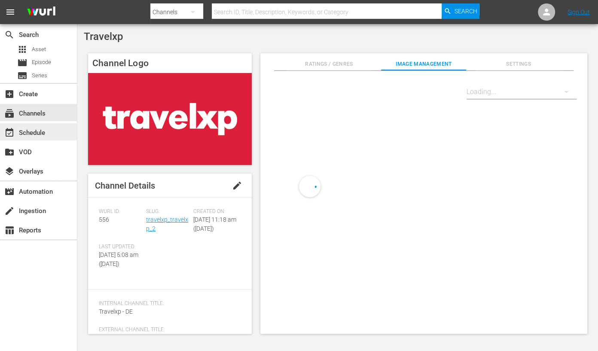
click at [41, 126] on div "event_available Schedule" at bounding box center [38, 131] width 77 height 17
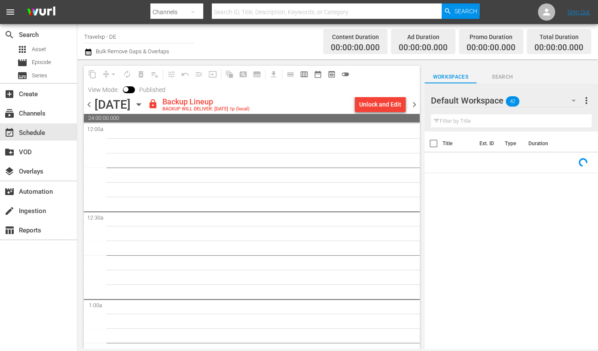
click at [88, 105] on span "chevron_left" at bounding box center [89, 104] width 11 height 11
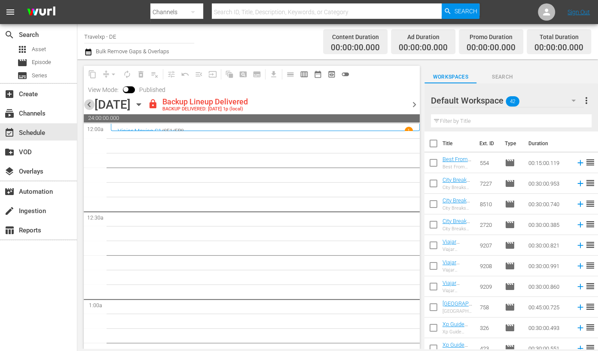
click at [90, 104] on span "chevron_left" at bounding box center [89, 104] width 11 height 11
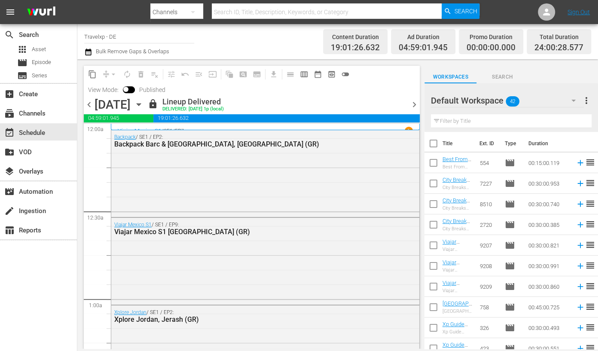
click at [413, 105] on span "chevron_right" at bounding box center [414, 104] width 11 height 11
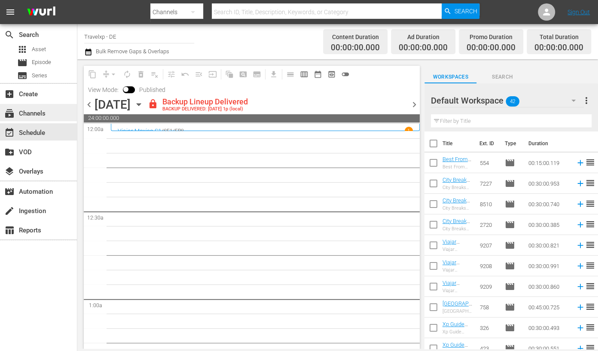
click at [45, 115] on div "subscriptions Channels" at bounding box center [24, 112] width 48 height 8
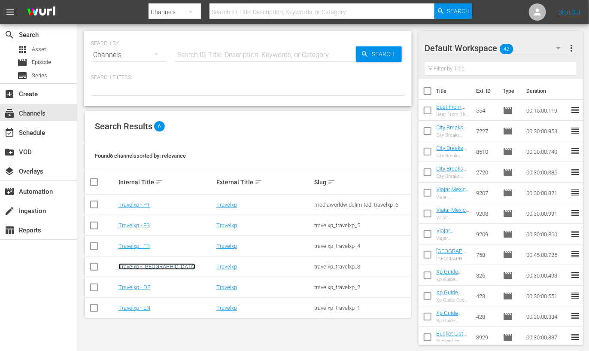
click at [140, 265] on link "Travelxp - [GEOGRAPHIC_DATA]" at bounding box center [157, 266] width 77 height 6
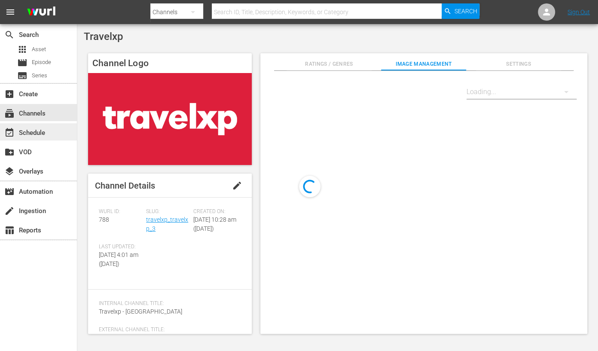
click at [49, 136] on div "event_available Schedule" at bounding box center [38, 131] width 77 height 17
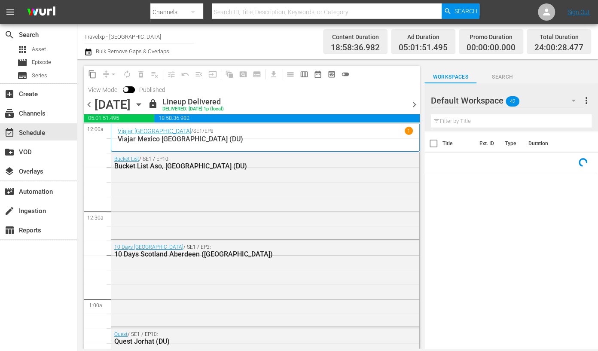
click at [412, 104] on span "chevron_right" at bounding box center [414, 104] width 11 height 11
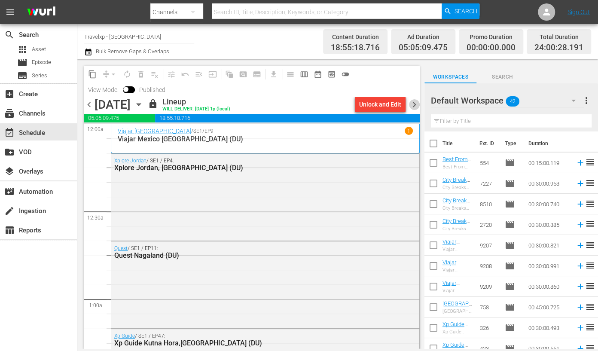
click at [412, 104] on span "chevron_right" at bounding box center [414, 104] width 11 height 11
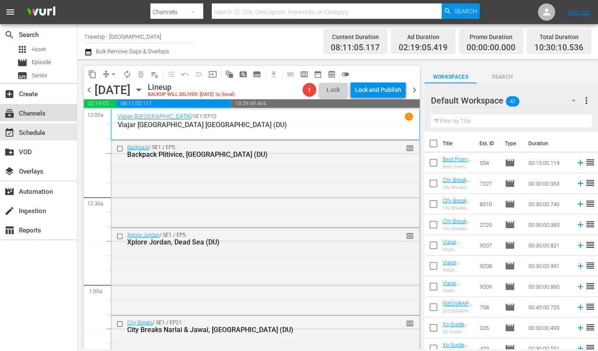
click at [55, 111] on div "subscriptions Channels" at bounding box center [38, 112] width 77 height 17
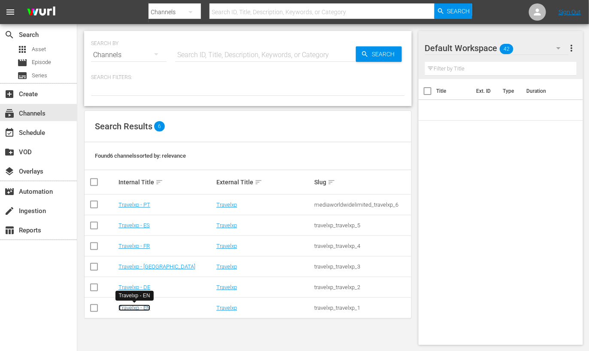
click at [144, 309] on link "Travelxp - EN" at bounding box center [135, 308] width 32 height 6
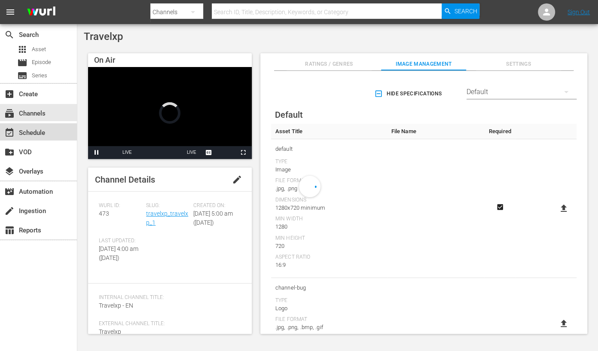
click at [39, 130] on div "event_available Schedule" at bounding box center [24, 132] width 48 height 8
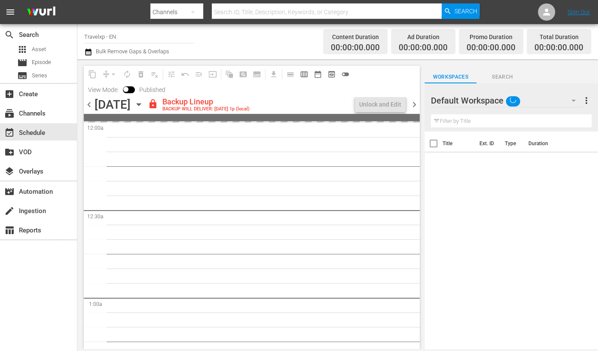
click at [88, 91] on span "View Mode:" at bounding box center [103, 89] width 39 height 7
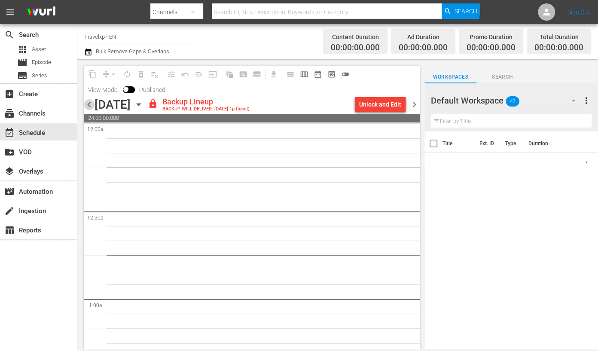
click at [86, 104] on span "chevron_left" at bounding box center [89, 104] width 11 height 11
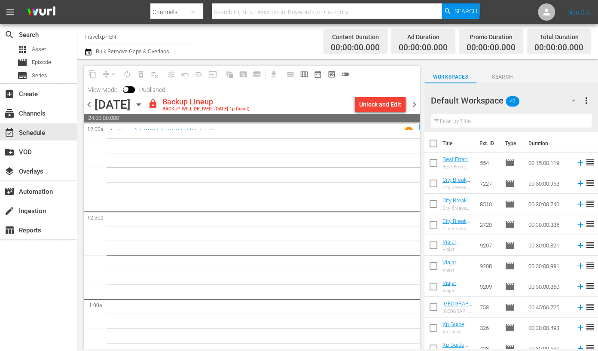
click at [393, 89] on div "content_copy compress arrow_drop_down autorenew_outlined delete_forever_outline…" at bounding box center [252, 81] width 336 height 31
click at [393, 102] on div "Unlock and Edit" at bounding box center [380, 104] width 42 height 15
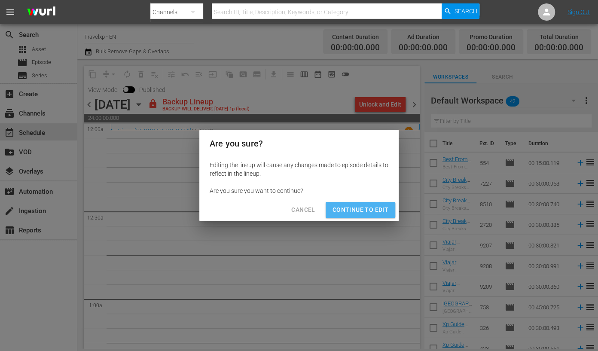
click at [376, 205] on span "Continue to Edit" at bounding box center [360, 209] width 56 height 11
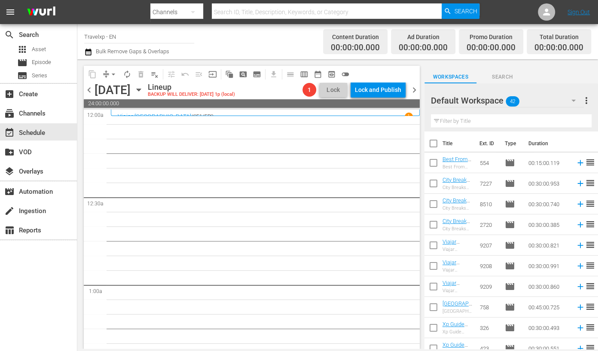
click at [485, 120] on input "text" at bounding box center [511, 121] width 161 height 14
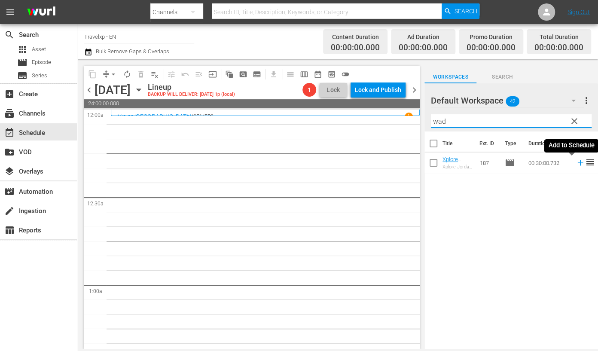
click at [576, 163] on icon at bounding box center [580, 162] width 9 height 9
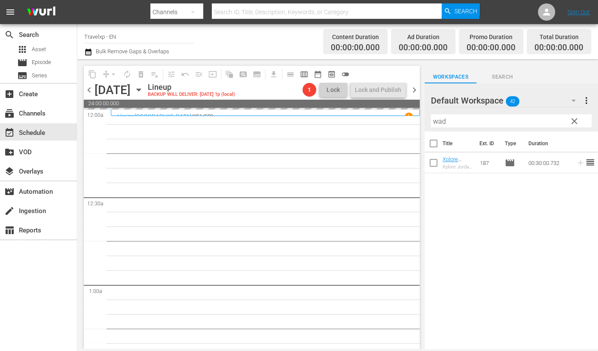
click at [439, 119] on input "wad" at bounding box center [511, 121] width 161 height 14
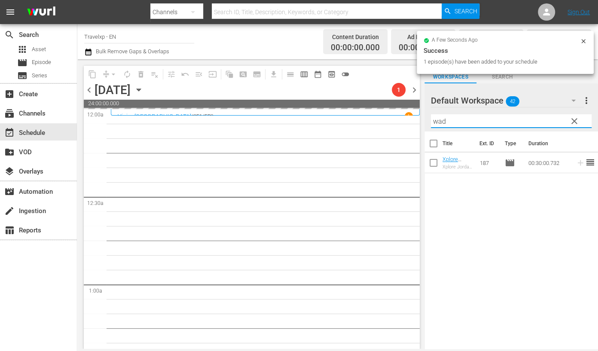
click at [439, 119] on input "wad" at bounding box center [511, 121] width 161 height 14
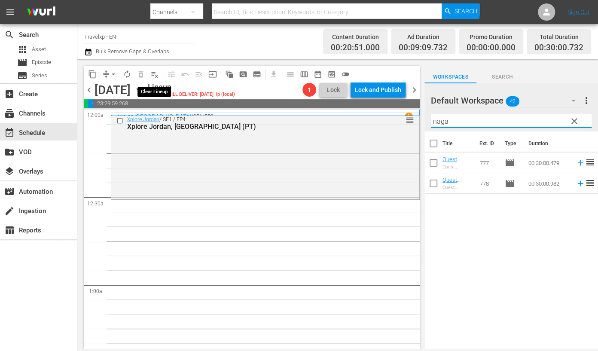
click at [153, 72] on span "playlist_remove_outlined" at bounding box center [154, 74] width 9 height 9
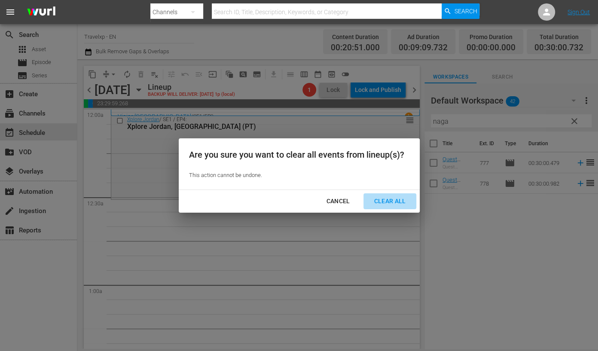
click at [397, 201] on div "Clear All" at bounding box center [390, 201] width 46 height 11
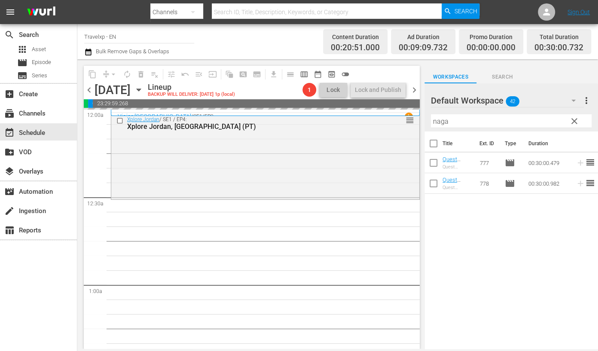
click at [573, 101] on icon "button" at bounding box center [573, 101] width 4 height 2
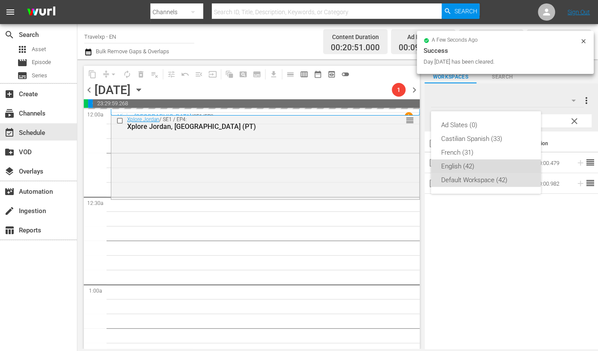
click at [463, 165] on div "English (42)" at bounding box center [485, 166] width 89 height 14
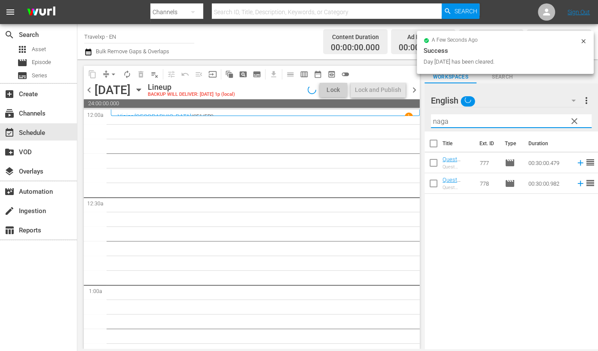
click at [466, 121] on input "naga" at bounding box center [511, 121] width 161 height 14
drag, startPoint x: 482, startPoint y: 120, endPoint x: 420, endPoint y: 121, distance: 61.4
click at [420, 121] on div "content_copy compress arrow_drop_down autorenew_outlined delete_forever_outline…" at bounding box center [337, 203] width 521 height 289
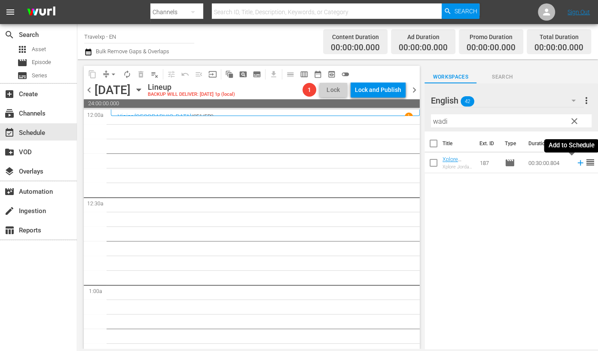
click at [576, 164] on icon at bounding box center [580, 162] width 9 height 9
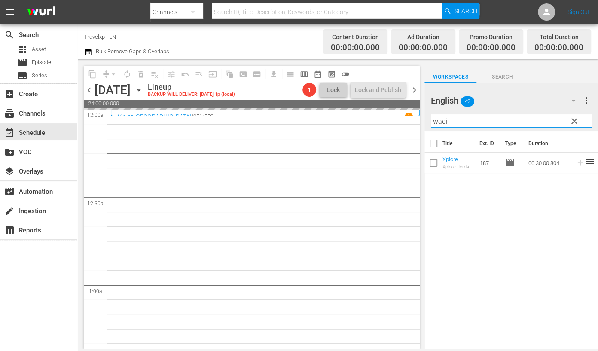
click at [441, 118] on input "wadi" at bounding box center [511, 121] width 161 height 14
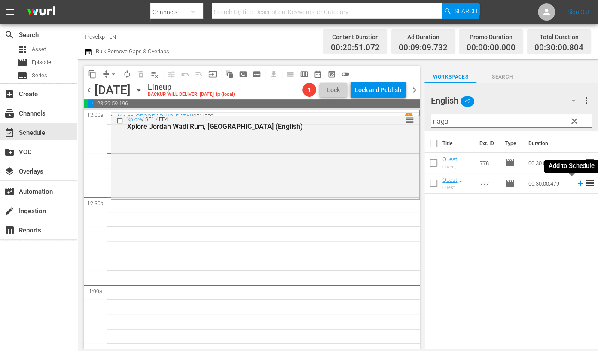
click at [576, 187] on icon at bounding box center [580, 183] width 9 height 9
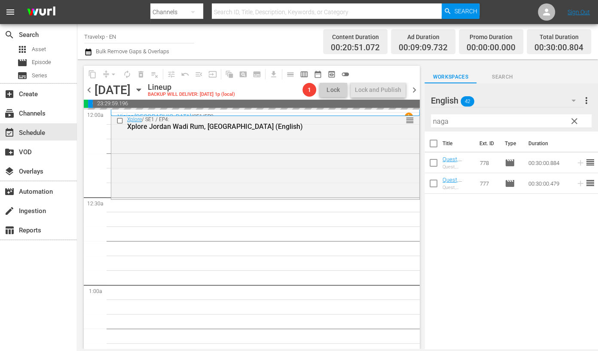
click at [445, 123] on input "naga" at bounding box center [511, 121] width 161 height 14
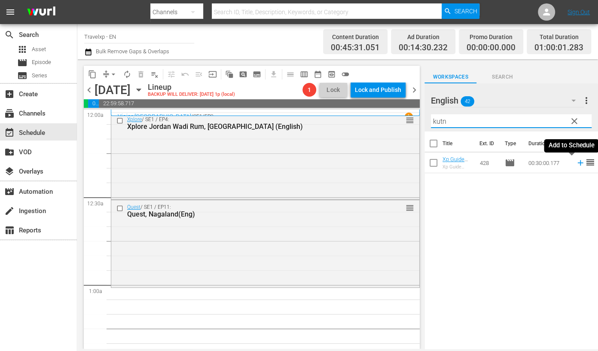
click at [577, 163] on icon at bounding box center [580, 163] width 6 height 6
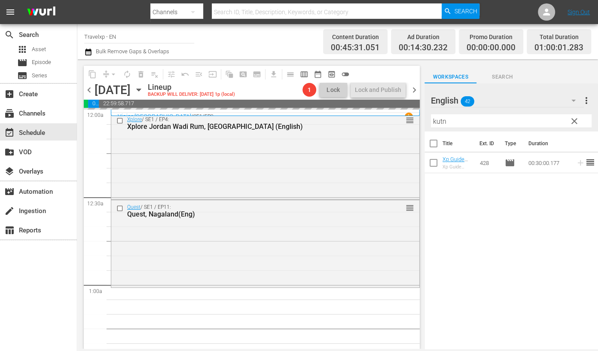
click at [437, 119] on input "kutn" at bounding box center [511, 121] width 161 height 14
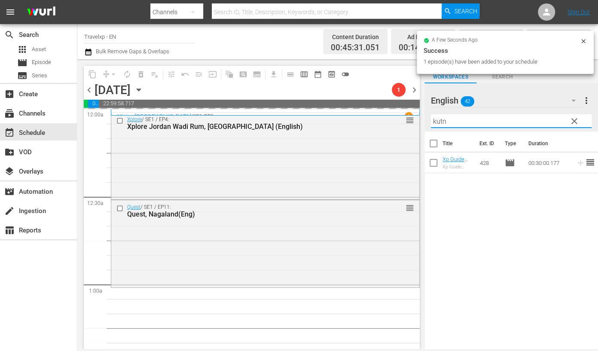
click at [437, 119] on input "kutn" at bounding box center [511, 121] width 161 height 14
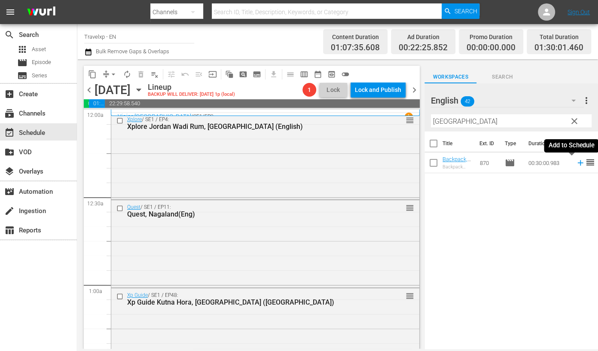
click at [577, 163] on icon at bounding box center [580, 163] width 6 height 6
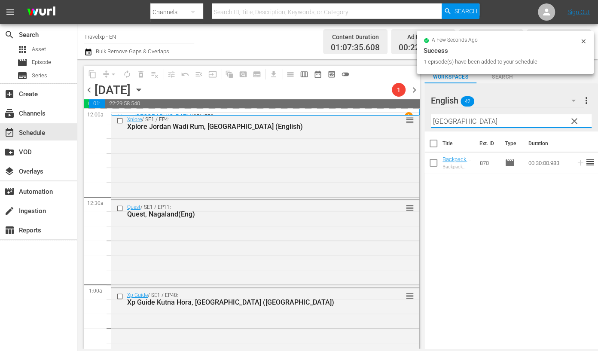
click at [440, 120] on input "[GEOGRAPHIC_DATA]" at bounding box center [511, 121] width 161 height 14
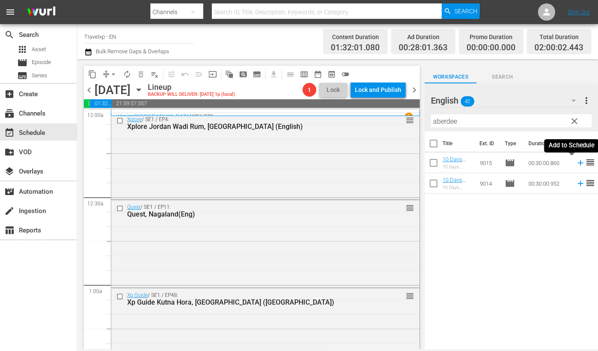
click at [577, 162] on icon at bounding box center [580, 163] width 6 height 6
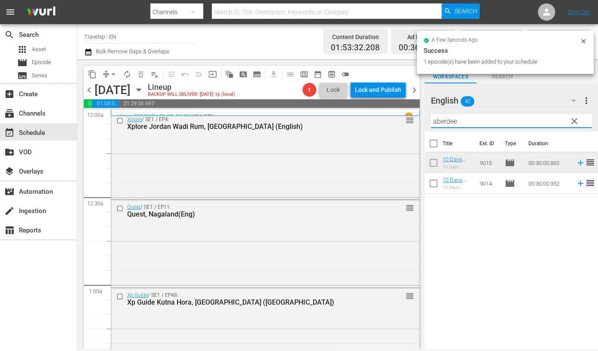
click at [452, 123] on input "aberdee" at bounding box center [511, 121] width 161 height 14
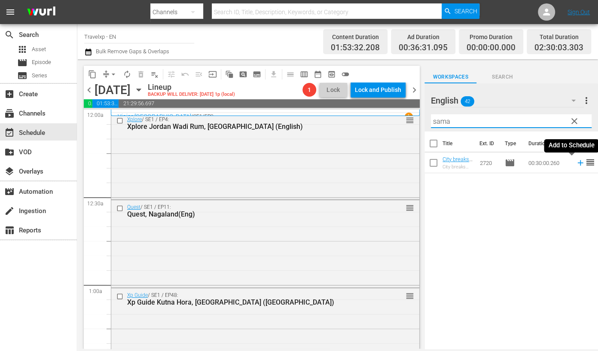
click at [576, 164] on icon at bounding box center [580, 162] width 9 height 9
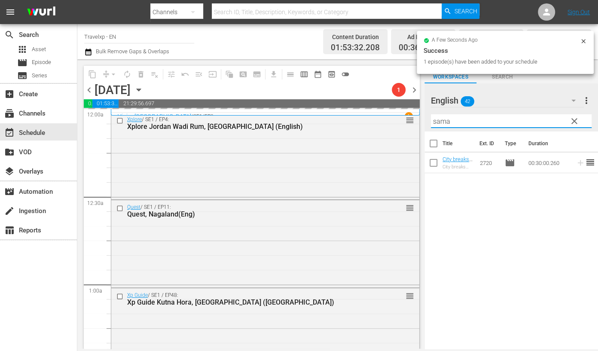
click at [442, 121] on input "sama" at bounding box center [511, 121] width 161 height 14
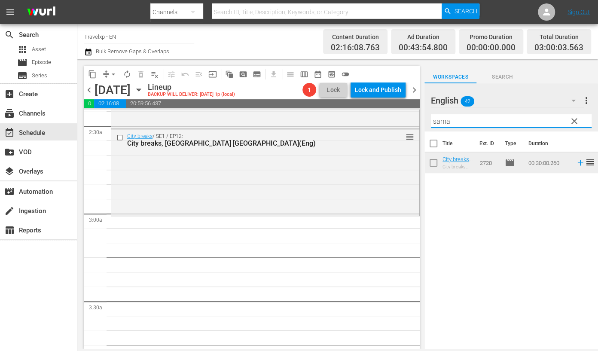
scroll to position [429, 0]
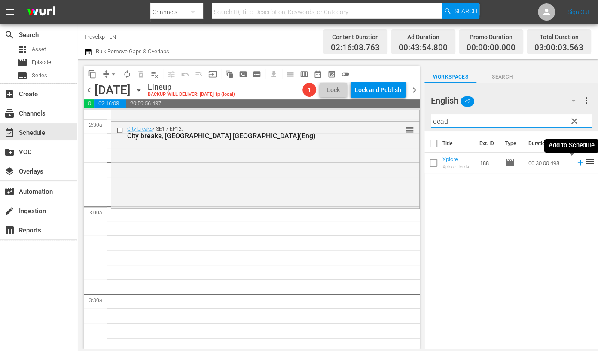
click at [577, 163] on icon at bounding box center [580, 163] width 6 height 6
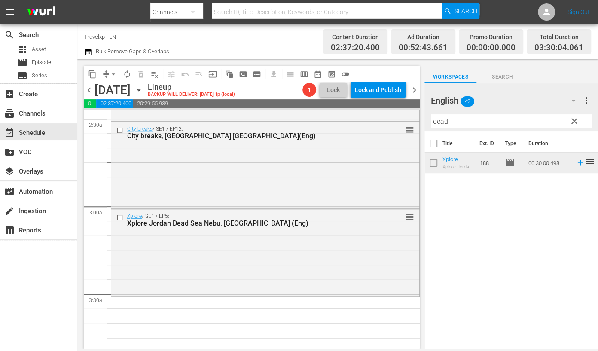
click at [444, 117] on input "dead" at bounding box center [511, 121] width 161 height 14
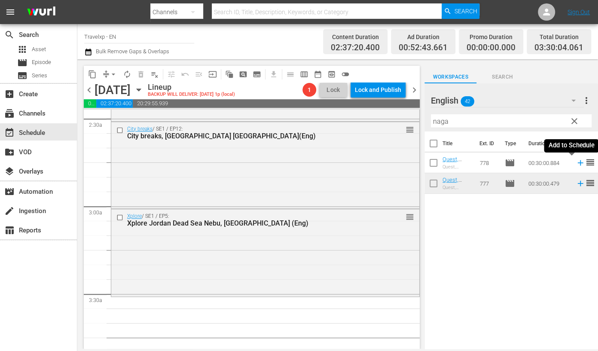
click at [576, 163] on icon at bounding box center [580, 162] width 9 height 9
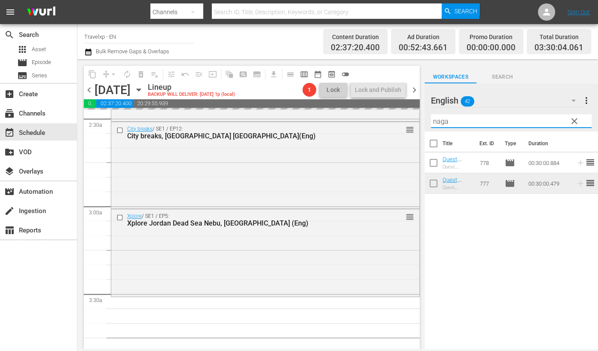
click at [440, 122] on input "naga" at bounding box center [511, 121] width 161 height 14
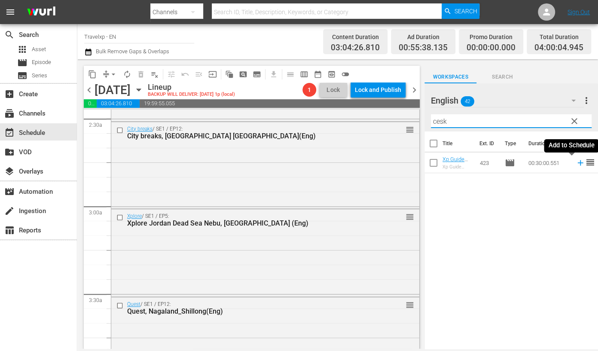
click at [576, 163] on icon at bounding box center [580, 162] width 9 height 9
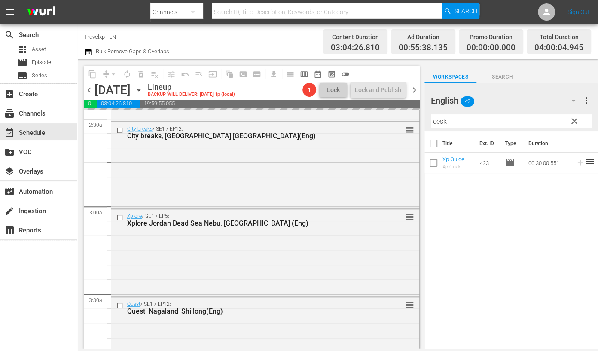
click at [436, 122] on input "cesk" at bounding box center [511, 121] width 161 height 14
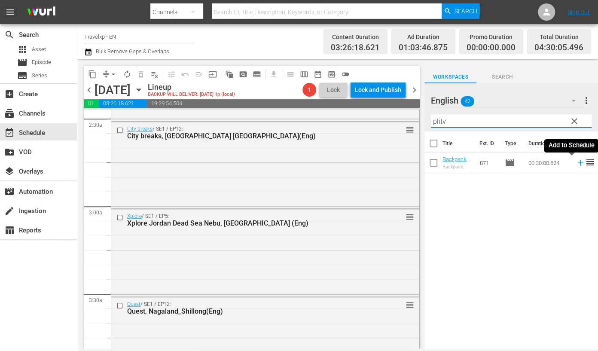
click at [576, 162] on icon at bounding box center [580, 162] width 9 height 9
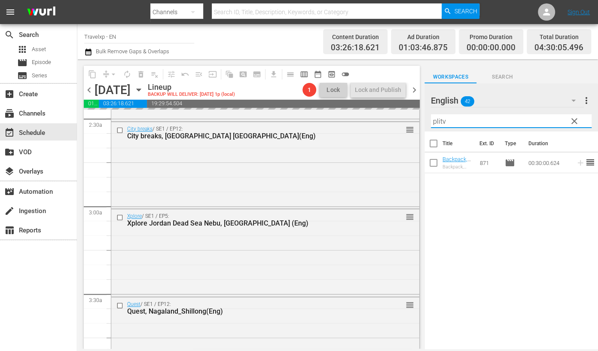
click at [442, 122] on input "plitv" at bounding box center [511, 121] width 161 height 14
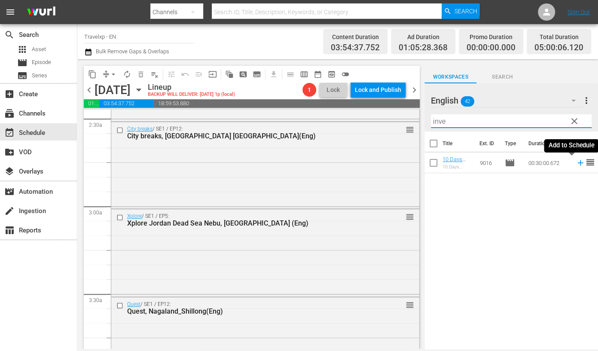
click at [577, 162] on icon at bounding box center [580, 163] width 6 height 6
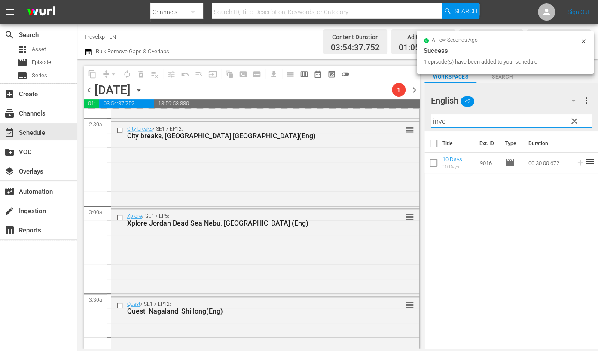
click at [438, 119] on input "inve" at bounding box center [511, 121] width 161 height 14
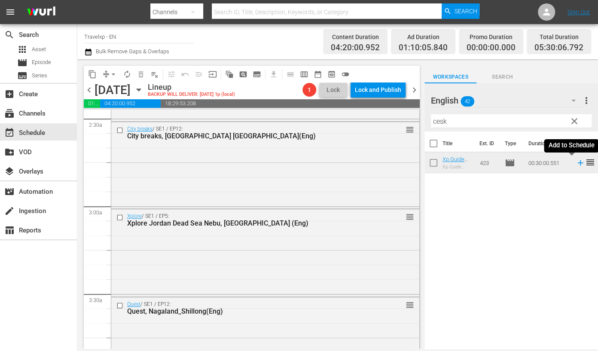
click at [576, 164] on icon at bounding box center [580, 162] width 9 height 9
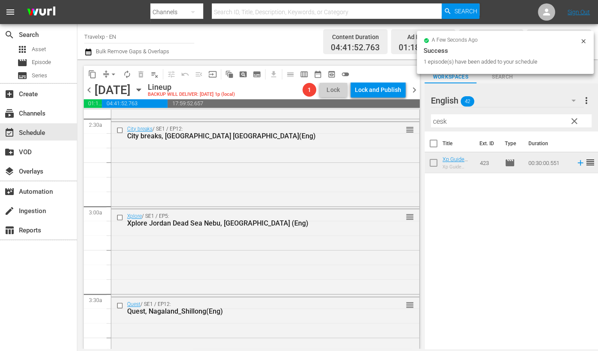
click at [440, 123] on input "cesk" at bounding box center [511, 121] width 161 height 14
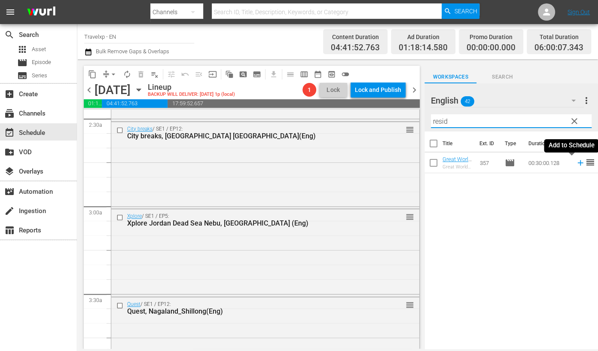
click at [576, 164] on icon at bounding box center [580, 162] width 9 height 9
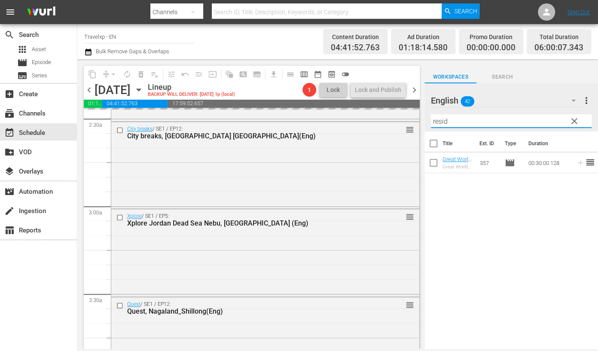
click at [440, 124] on input "resid" at bounding box center [511, 121] width 161 height 14
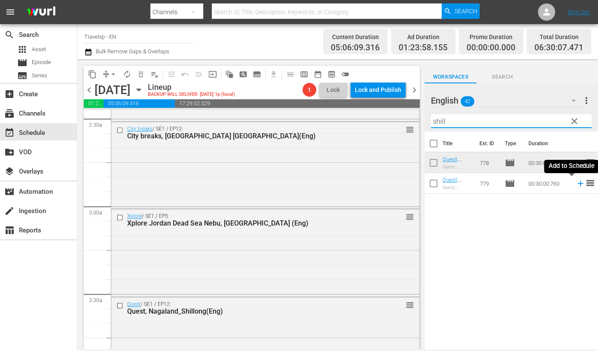
drag, startPoint x: 571, startPoint y: 185, endPoint x: 551, endPoint y: 169, distance: 26.0
click at [576, 185] on icon at bounding box center [580, 183] width 9 height 9
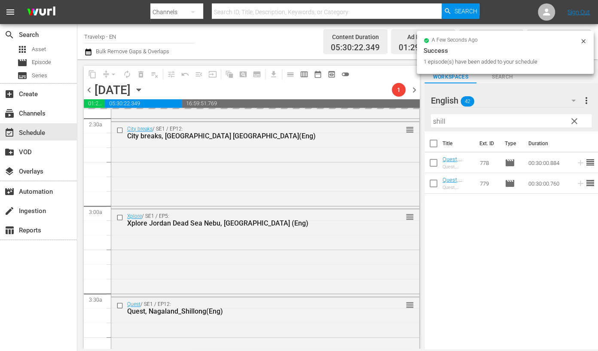
click at [439, 119] on input "shill" at bounding box center [511, 121] width 161 height 14
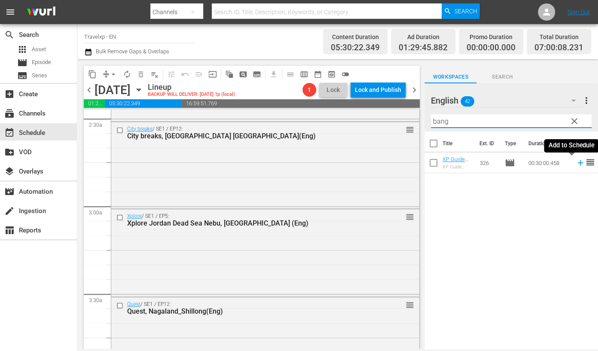
click at [577, 163] on icon at bounding box center [580, 163] width 6 height 6
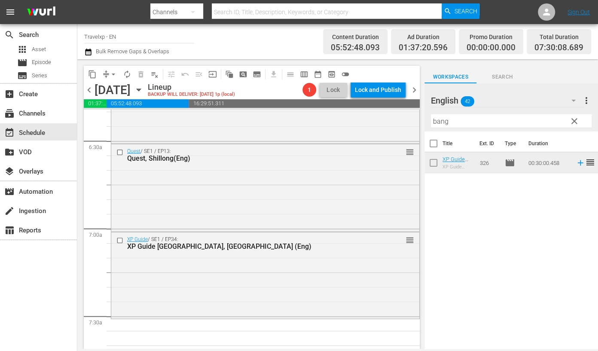
scroll to position [1181, 0]
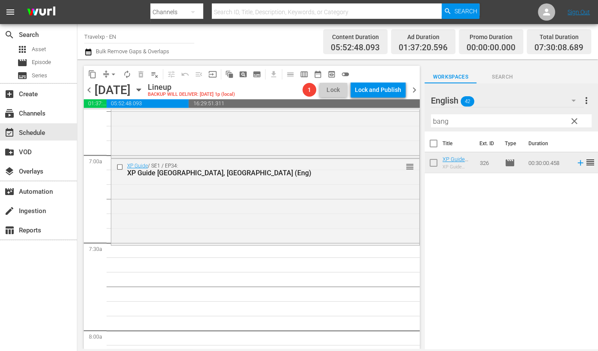
click at [436, 124] on input "bang" at bounding box center [511, 121] width 161 height 14
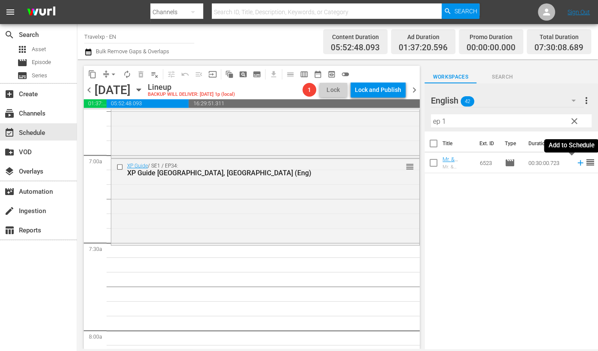
click at [576, 163] on icon at bounding box center [580, 162] width 9 height 9
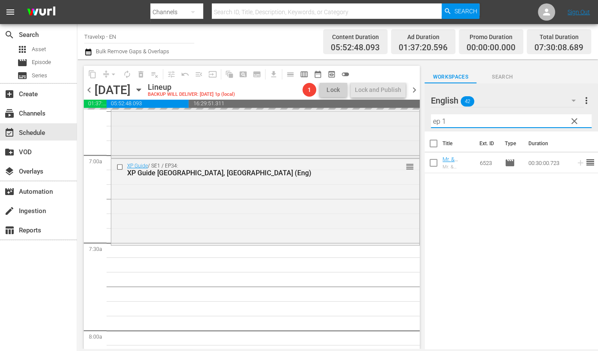
click at [408, 118] on div "content_copy compress arrow_drop_down autorenew_outlined delete_forever_outline…" at bounding box center [337, 203] width 521 height 289
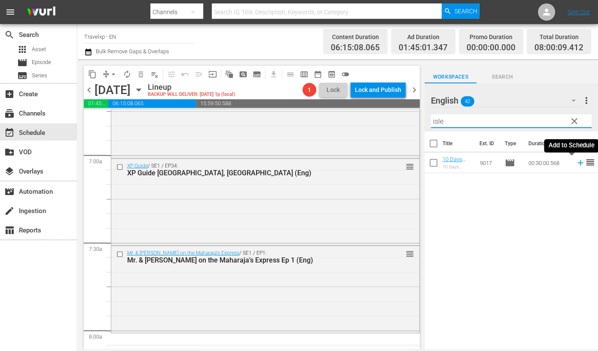
drag, startPoint x: 573, startPoint y: 164, endPoint x: 546, endPoint y: 147, distance: 31.1
click at [576, 164] on icon at bounding box center [580, 162] width 9 height 9
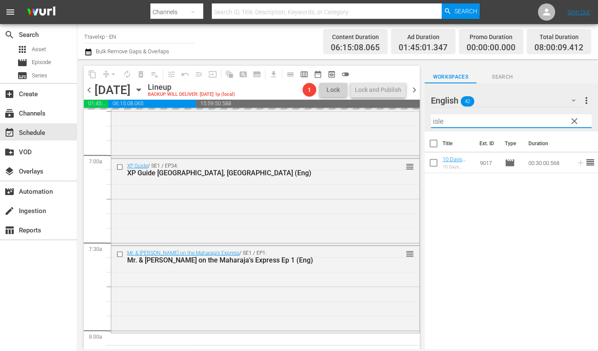
click at [439, 122] on input "isle" at bounding box center [511, 121] width 161 height 14
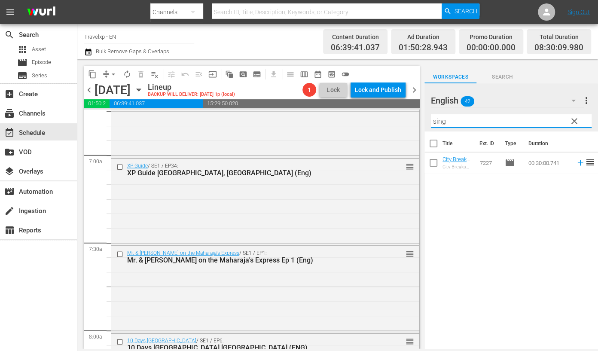
click at [577, 162] on icon at bounding box center [580, 163] width 6 height 6
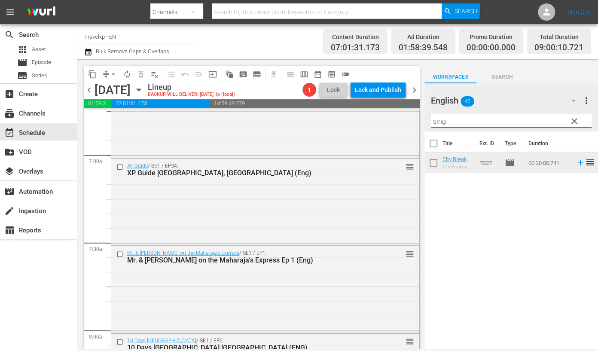
click at [439, 120] on input "sing" at bounding box center [511, 121] width 161 height 14
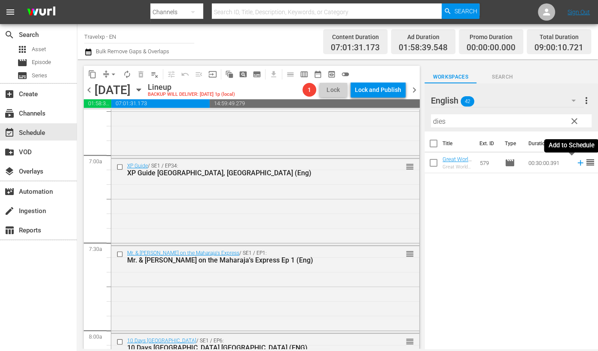
click at [576, 162] on icon at bounding box center [580, 162] width 9 height 9
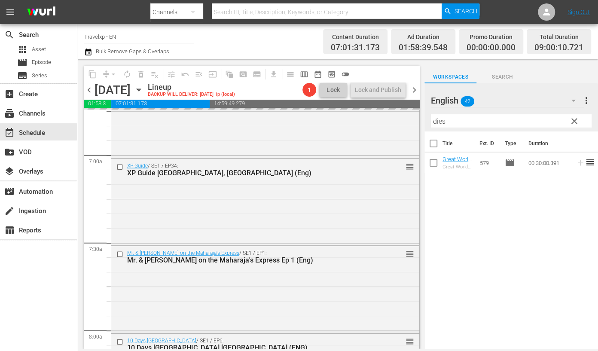
click at [440, 120] on input "dies" at bounding box center [511, 121] width 161 height 14
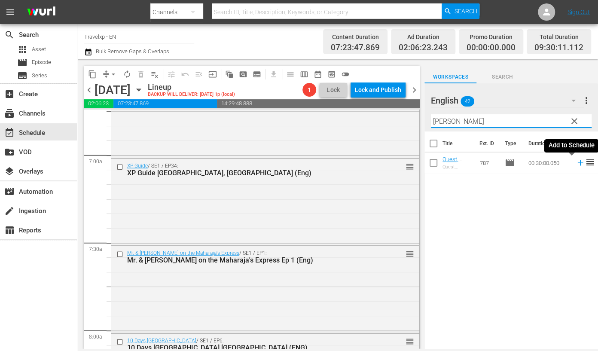
click at [576, 164] on icon at bounding box center [580, 162] width 9 height 9
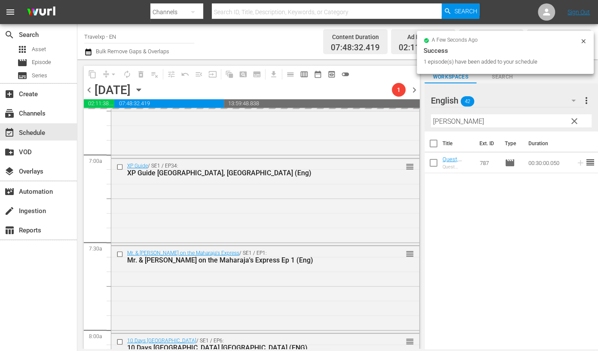
click at [439, 121] on input "[PERSON_NAME]" at bounding box center [511, 121] width 161 height 14
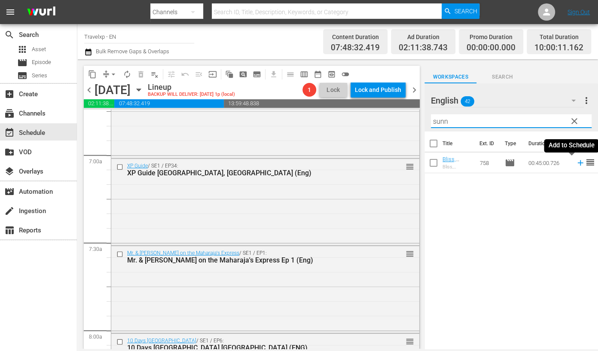
click at [577, 162] on icon at bounding box center [580, 163] width 6 height 6
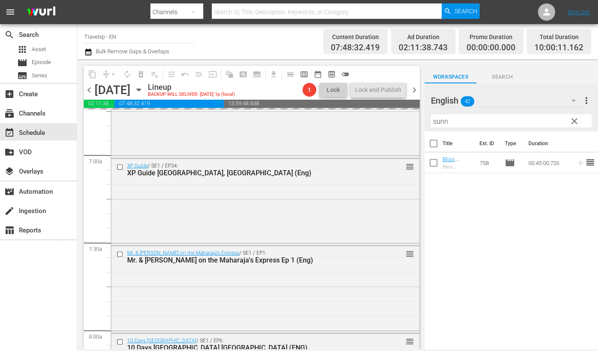
click at [443, 119] on input "sunn" at bounding box center [511, 121] width 161 height 14
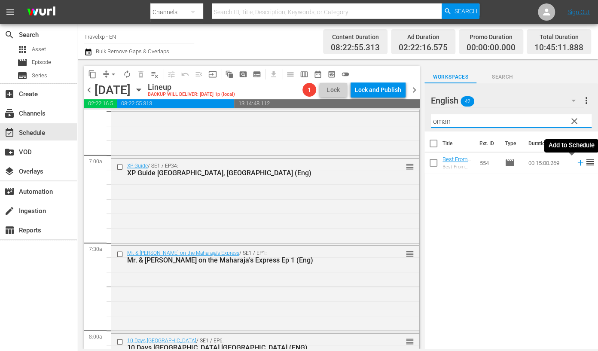
click at [577, 164] on icon at bounding box center [580, 163] width 6 height 6
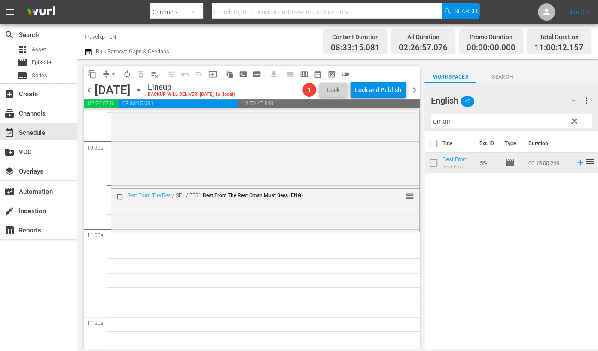
scroll to position [1825, 0]
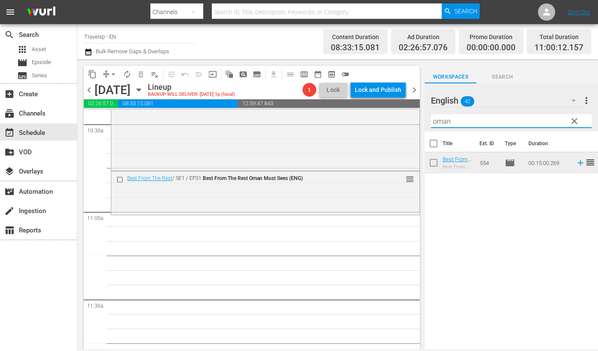
click at [435, 118] on input "oman" at bounding box center [511, 121] width 161 height 14
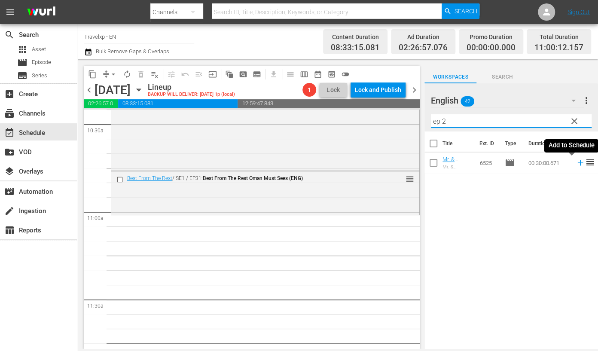
click at [577, 162] on icon at bounding box center [580, 163] width 6 height 6
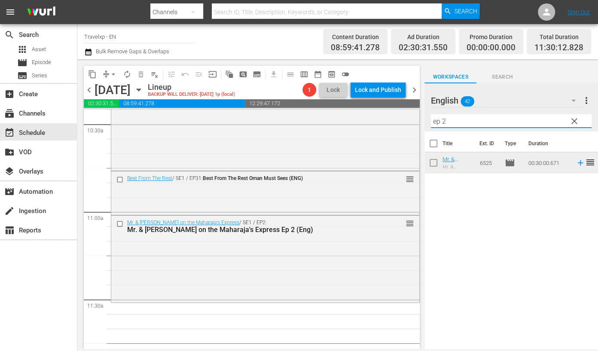
drag, startPoint x: 450, startPoint y: 118, endPoint x: 415, endPoint y: 116, distance: 34.8
click at [415, 116] on div "content_copy compress arrow_drop_down autorenew_outlined delete_forever_outline…" at bounding box center [337, 203] width 521 height 289
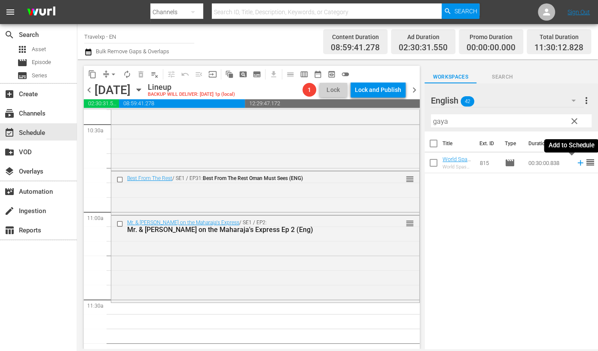
click at [576, 162] on icon at bounding box center [580, 162] width 9 height 9
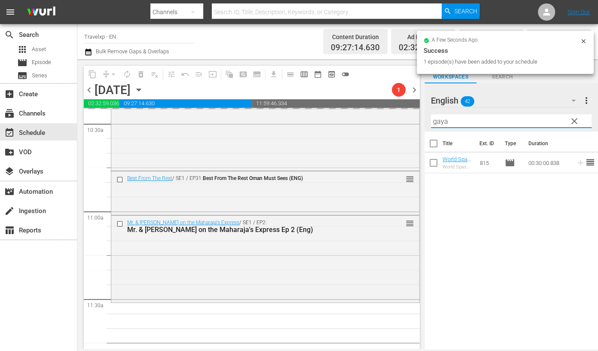
click at [437, 120] on input "gaya" at bounding box center [511, 121] width 161 height 14
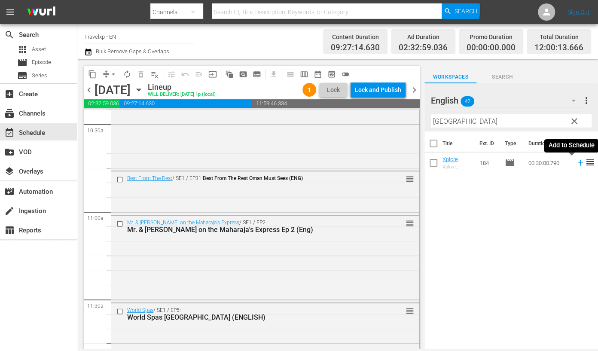
click at [576, 163] on icon at bounding box center [580, 162] width 9 height 9
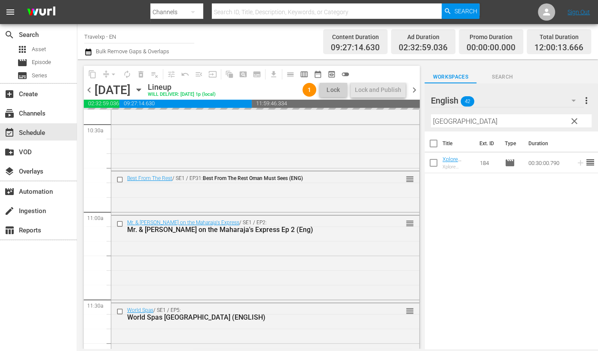
click at [442, 123] on input "[GEOGRAPHIC_DATA]" at bounding box center [511, 121] width 161 height 14
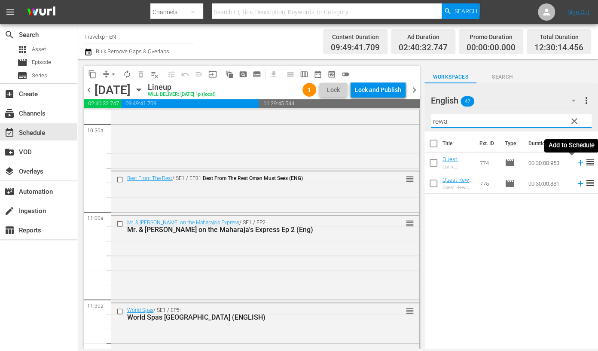
click at [576, 164] on icon at bounding box center [580, 162] width 9 height 9
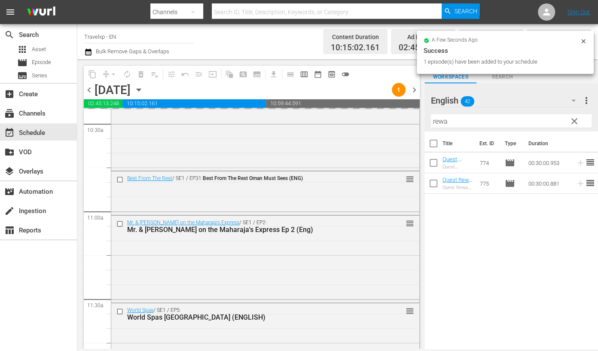
click at [435, 120] on input "rewa" at bounding box center [511, 121] width 161 height 14
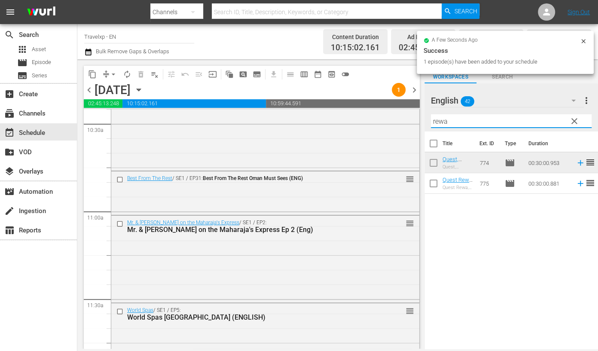
click at [435, 120] on input "rewa" at bounding box center [511, 121] width 161 height 14
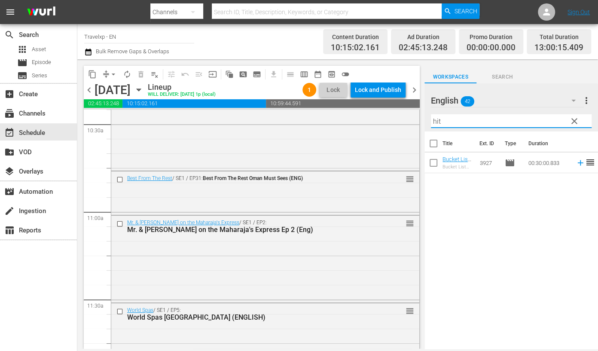
click at [576, 163] on icon at bounding box center [580, 162] width 9 height 9
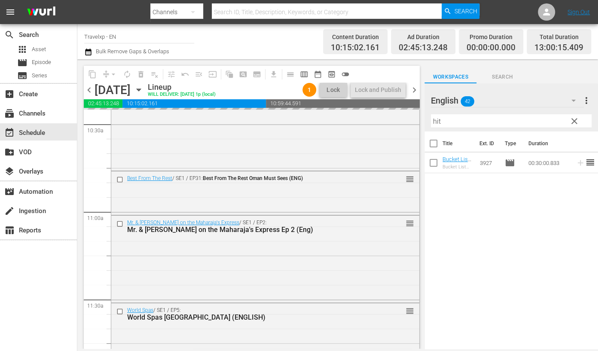
click at [440, 120] on input "hit" at bounding box center [511, 121] width 161 height 14
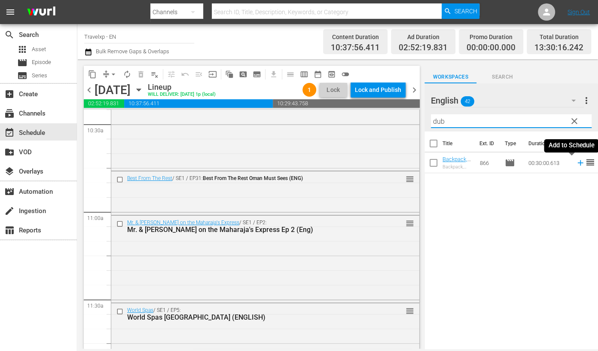
click at [577, 163] on icon at bounding box center [580, 163] width 6 height 6
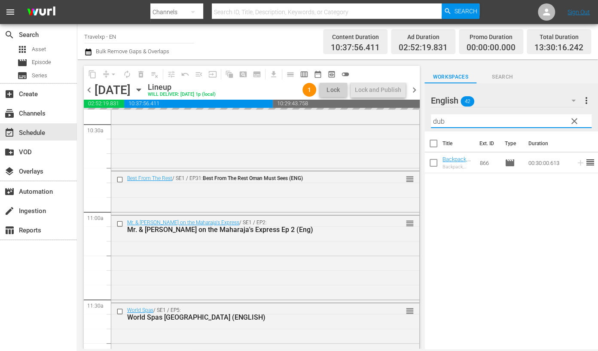
click at [439, 121] on input "dub" at bounding box center [511, 121] width 161 height 14
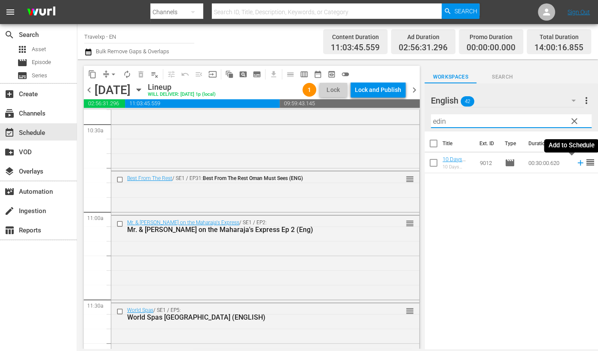
click at [576, 165] on icon at bounding box center [580, 162] width 9 height 9
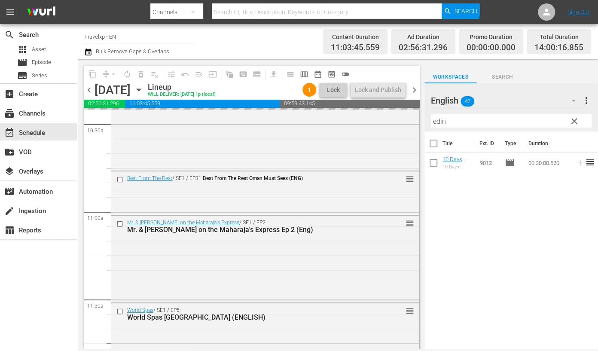
click at [440, 121] on input "edin" at bounding box center [511, 121] width 161 height 14
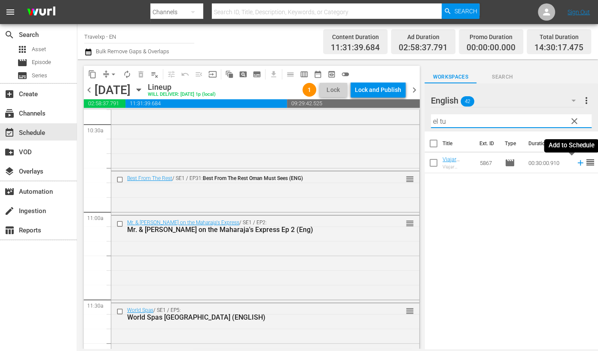
click at [577, 162] on icon at bounding box center [580, 163] width 6 height 6
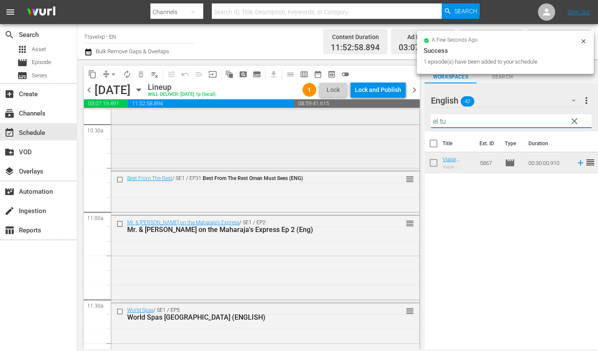
drag, startPoint x: 452, startPoint y: 121, endPoint x: 404, endPoint y: 117, distance: 48.7
click at [404, 117] on div "content_copy compress arrow_drop_down autorenew_outlined delete_forever_outline…" at bounding box center [337, 203] width 521 height 289
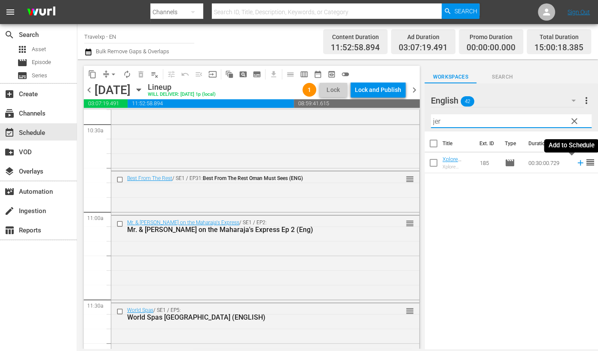
click at [577, 164] on icon at bounding box center [580, 163] width 6 height 6
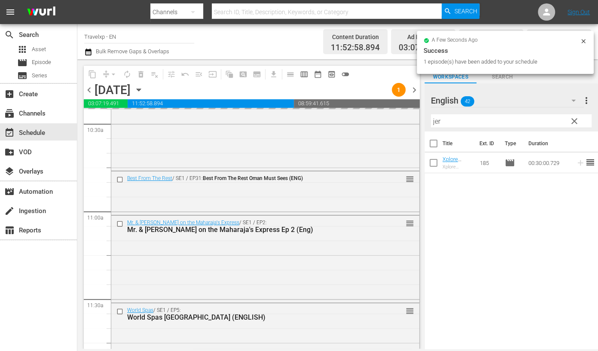
click at [434, 122] on input "jer" at bounding box center [511, 121] width 161 height 14
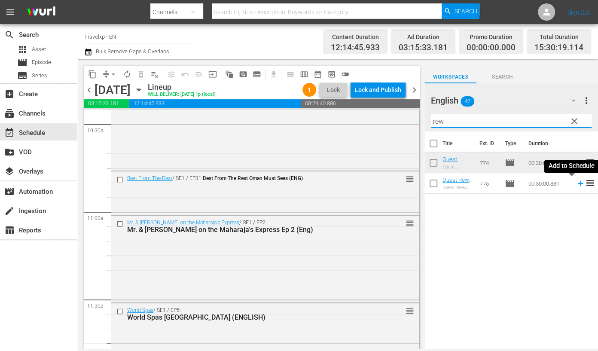
click at [576, 186] on icon at bounding box center [580, 183] width 9 height 9
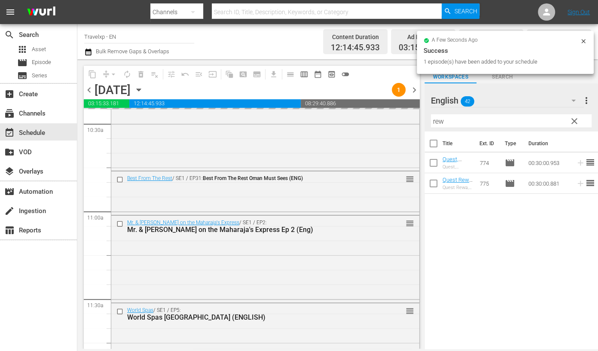
click at [437, 122] on input "rew" at bounding box center [511, 121] width 161 height 14
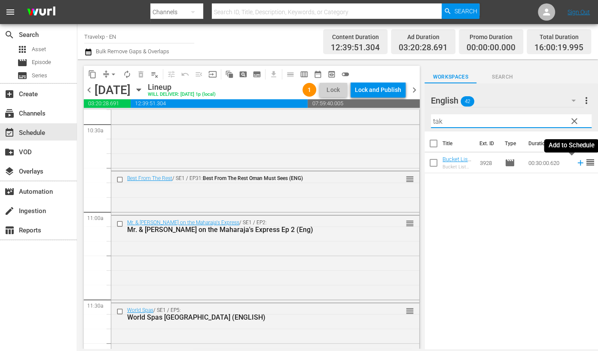
click at [577, 164] on icon at bounding box center [580, 163] width 6 height 6
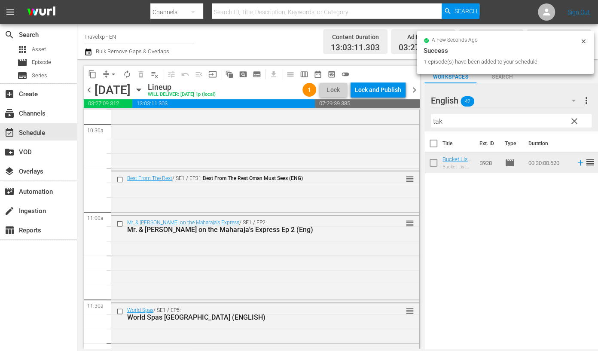
click at [436, 119] on input "tak" at bounding box center [511, 121] width 161 height 14
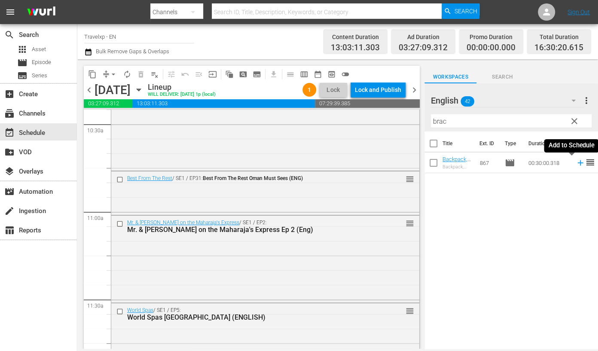
click at [577, 164] on icon at bounding box center [580, 163] width 6 height 6
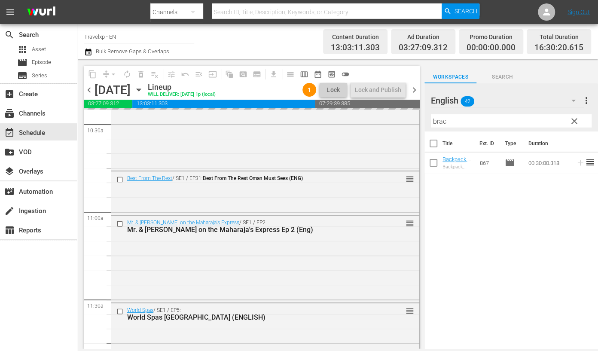
click at [444, 122] on input "brac" at bounding box center [511, 121] width 161 height 14
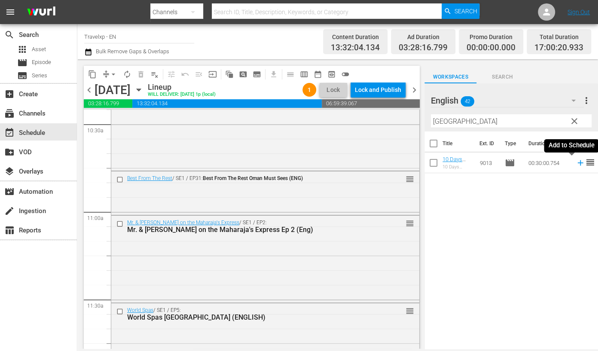
click at [576, 162] on icon at bounding box center [580, 162] width 9 height 9
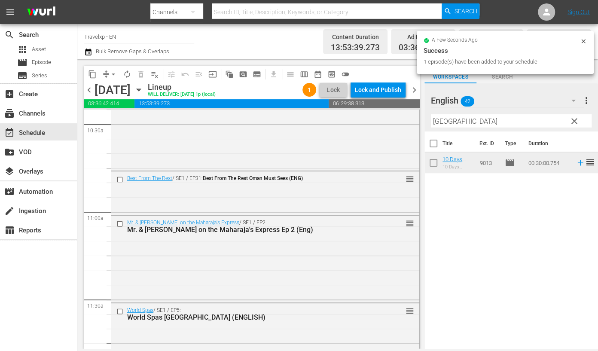
click at [441, 119] on input "[GEOGRAPHIC_DATA]" at bounding box center [511, 121] width 161 height 14
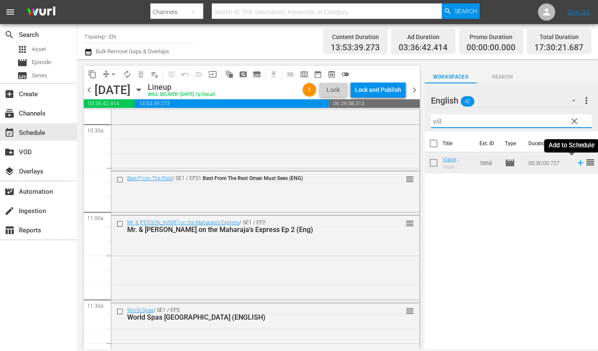
click at [576, 163] on icon at bounding box center [580, 162] width 9 height 9
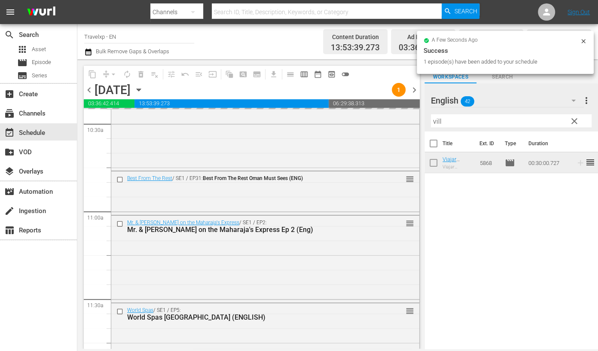
click at [436, 120] on input "vill" at bounding box center [511, 121] width 161 height 14
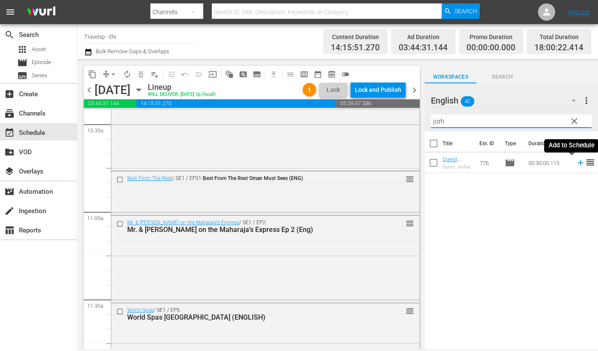
type input "jorh"
click at [576, 163] on icon at bounding box center [580, 162] width 9 height 9
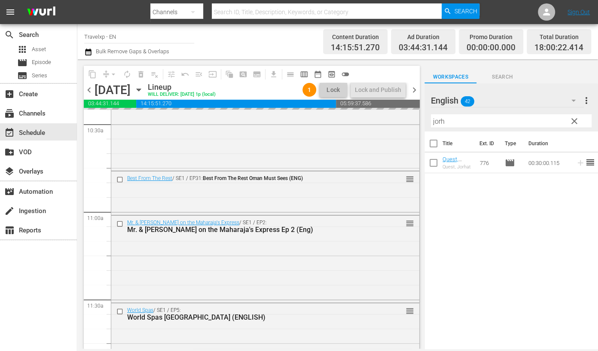
click at [438, 119] on input "jorh" at bounding box center [511, 121] width 161 height 14
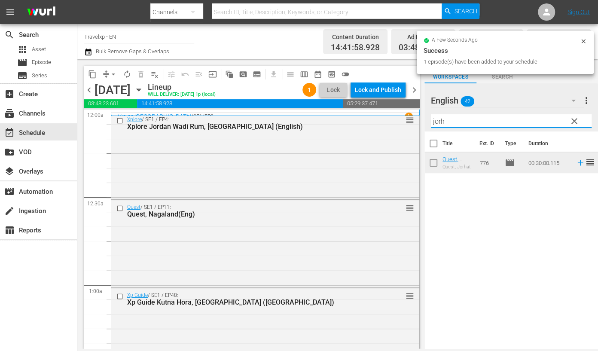
scroll to position [1825, 0]
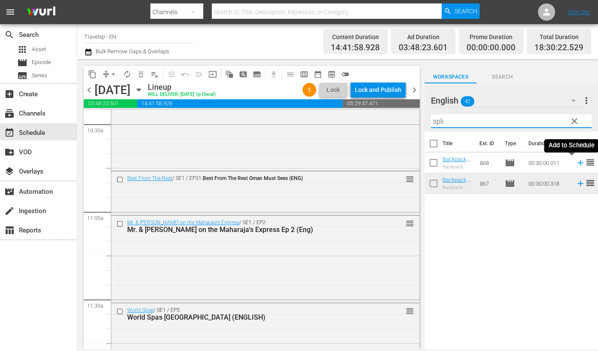
click at [576, 164] on icon at bounding box center [580, 162] width 9 height 9
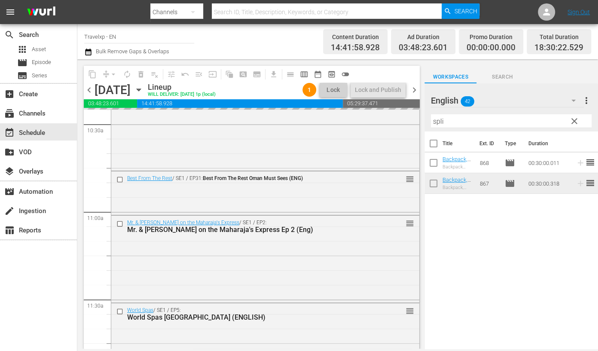
click at [437, 121] on input "spli" at bounding box center [511, 121] width 161 height 14
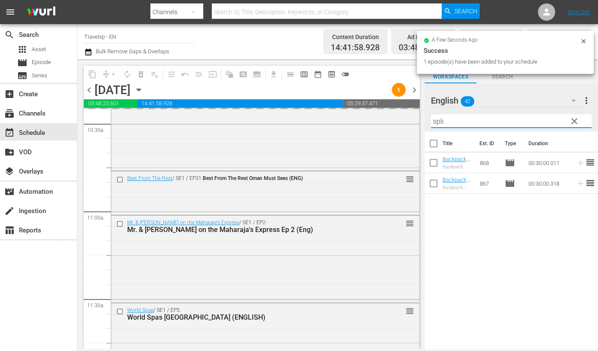
click at [437, 121] on input "spli" at bounding box center [511, 121] width 161 height 14
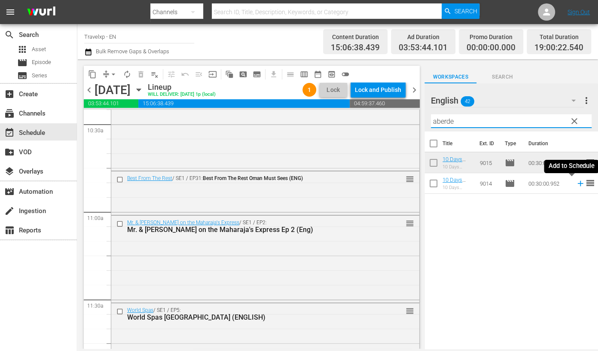
click at [577, 184] on icon at bounding box center [580, 184] width 6 height 6
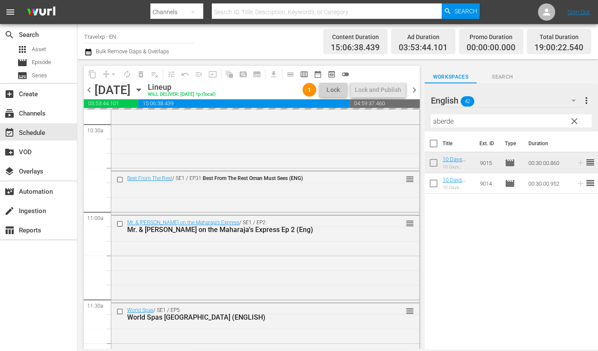
click at [442, 119] on input "aberde" at bounding box center [511, 121] width 161 height 14
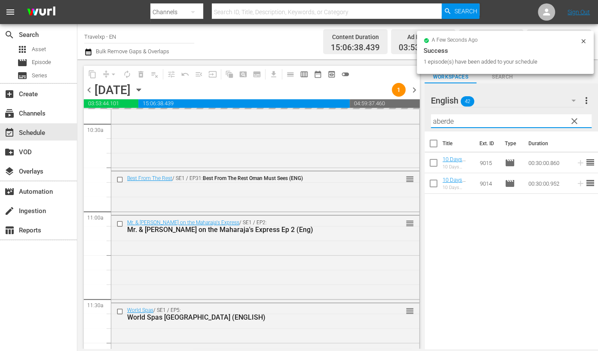
click at [442, 119] on input "aberde" at bounding box center [511, 121] width 161 height 14
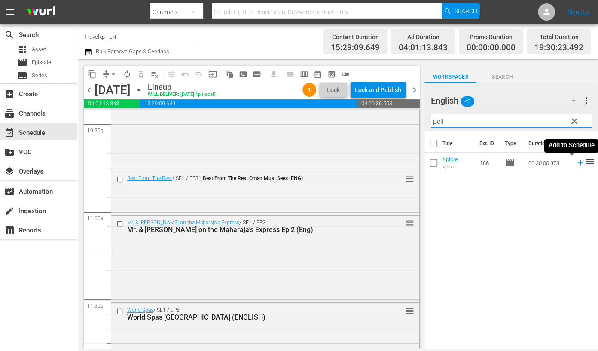
click at [576, 165] on icon at bounding box center [580, 162] width 9 height 9
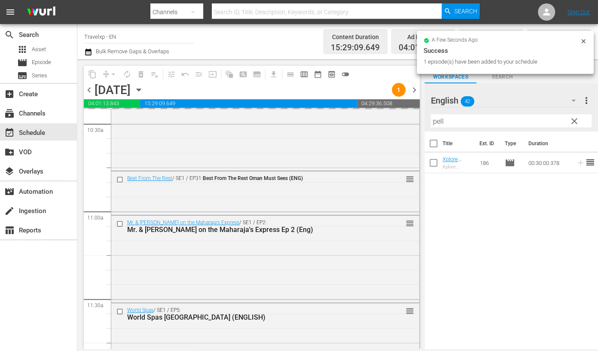
click at [438, 119] on input "pell" at bounding box center [511, 121] width 161 height 14
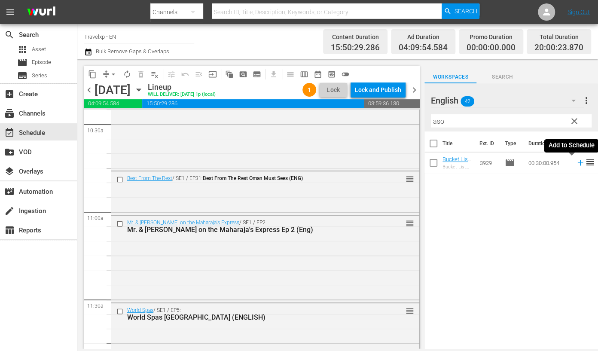
click at [576, 163] on icon at bounding box center [580, 162] width 9 height 9
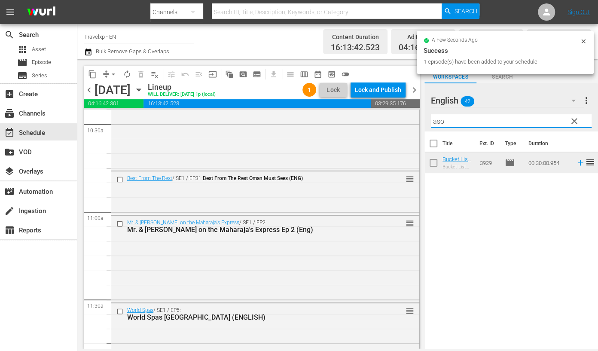
click at [440, 120] on input "aso" at bounding box center [511, 121] width 161 height 14
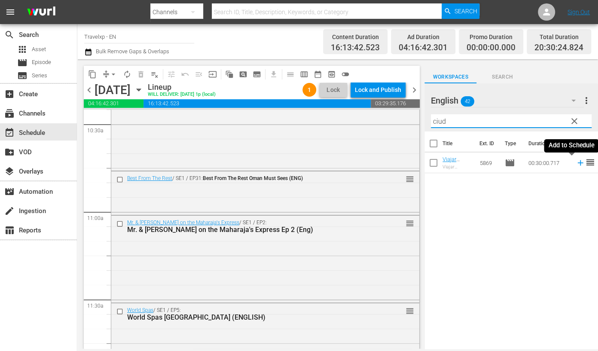
type input "ciud"
click at [577, 163] on icon at bounding box center [580, 163] width 6 height 6
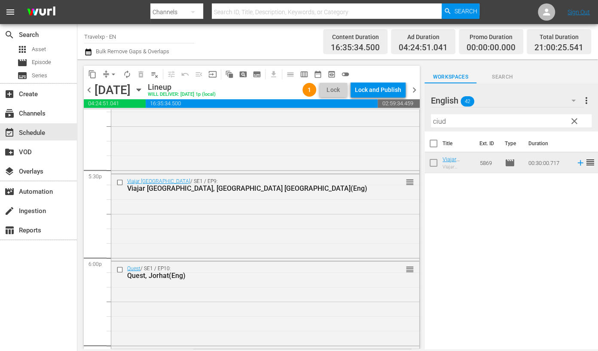
scroll to position [3060, 0]
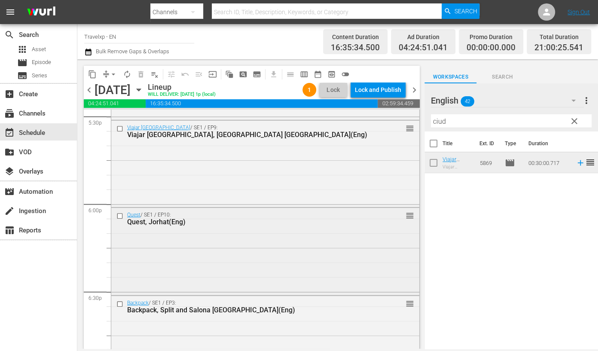
click at [120, 218] on input "checkbox" at bounding box center [120, 216] width 9 height 7
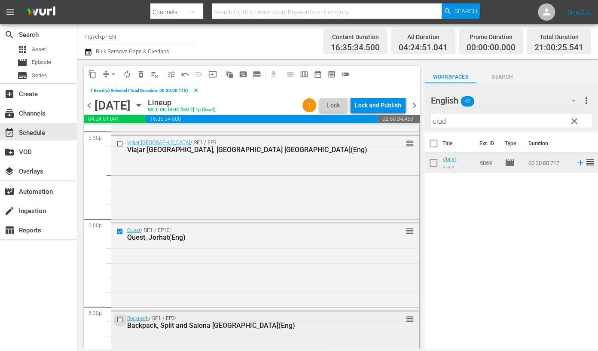
click at [120, 320] on input "checkbox" at bounding box center [120, 319] width 9 height 7
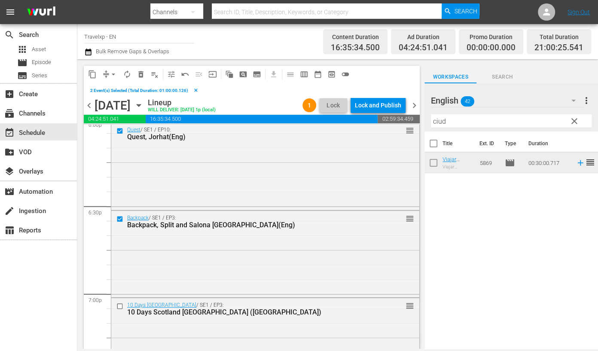
scroll to position [3167, 0]
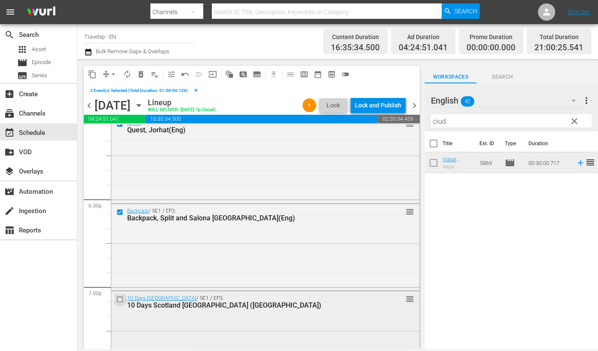
click at [120, 299] on input "checkbox" at bounding box center [120, 299] width 9 height 7
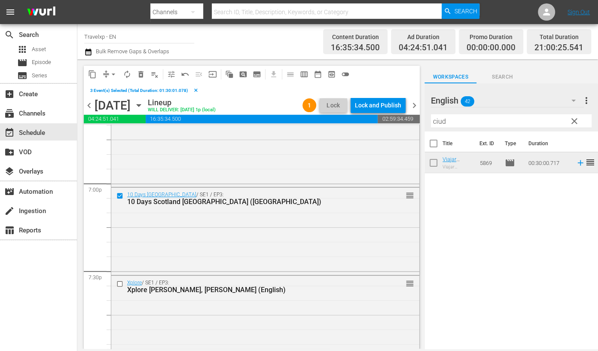
scroll to position [3275, 0]
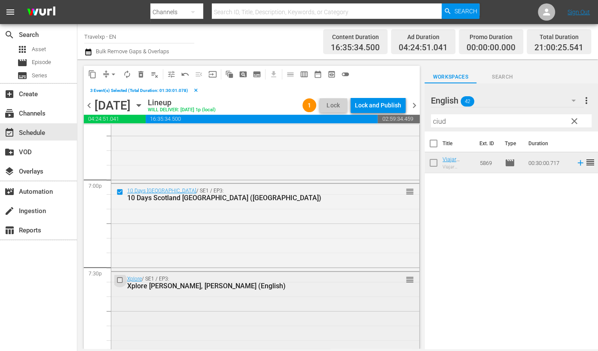
click at [120, 280] on input "checkbox" at bounding box center [120, 280] width 9 height 7
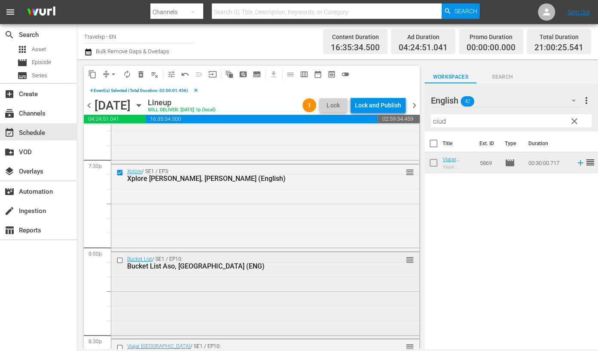
scroll to position [3382, 0]
click at [121, 261] on input "checkbox" at bounding box center [120, 259] width 9 height 7
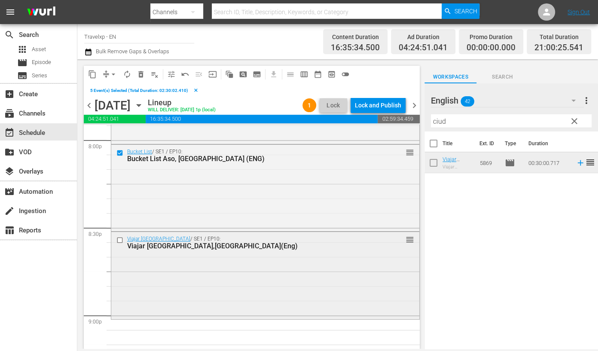
click at [120, 242] on input "checkbox" at bounding box center [120, 240] width 9 height 7
click at [92, 71] on span "content_copy" at bounding box center [92, 74] width 9 height 9
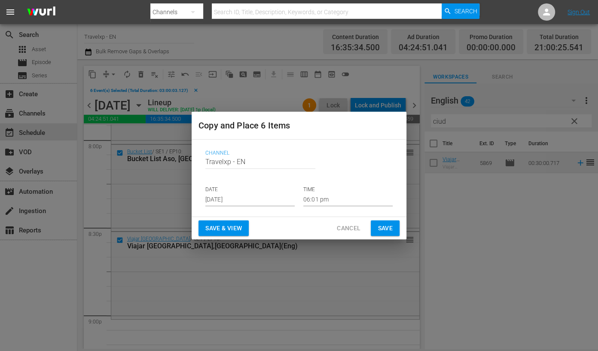
click at [243, 201] on input "[DATE]" at bounding box center [249, 199] width 89 height 13
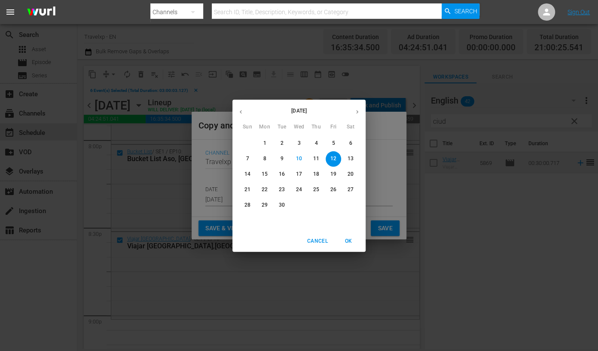
click at [332, 156] on p "12" at bounding box center [333, 158] width 6 height 7
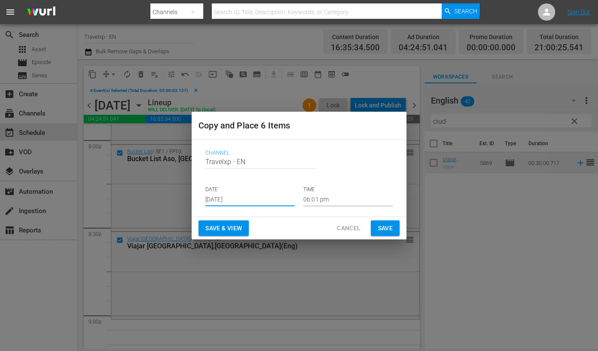
click at [311, 195] on input "06:01 pm" at bounding box center [347, 199] width 89 height 13
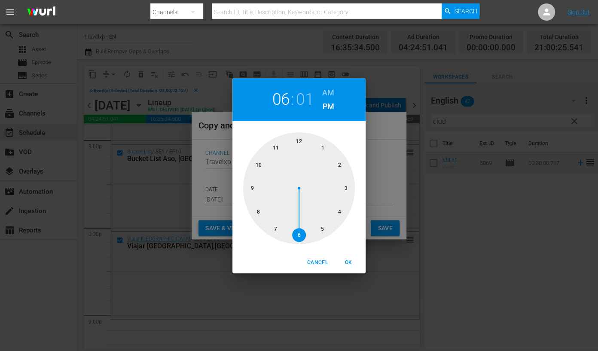
click at [255, 186] on div at bounding box center [299, 188] width 112 height 112
click at [343, 261] on span "OK" at bounding box center [348, 262] width 21 height 9
type input "09:01 pm"
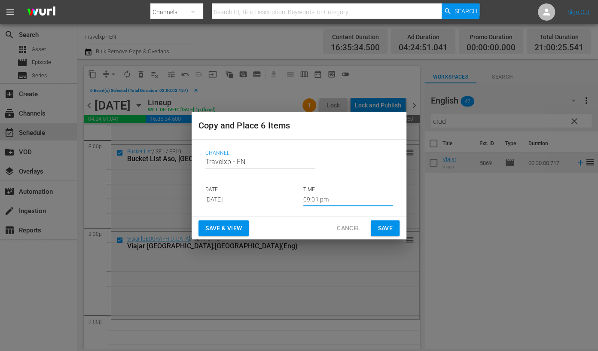
click at [241, 232] on span "Save & View" at bounding box center [223, 228] width 37 height 11
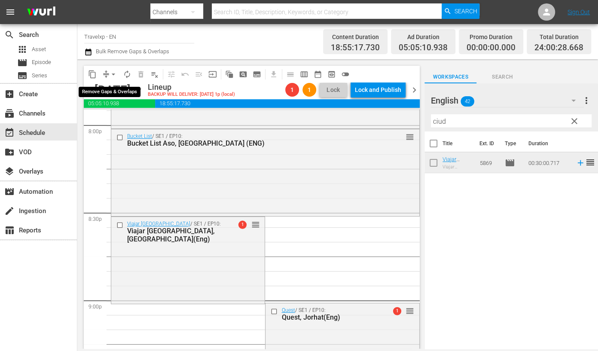
click at [113, 69] on button "arrow_drop_down" at bounding box center [114, 74] width 14 height 14
click at [130, 116] on li "Align to End of Previous Day" at bounding box center [114, 120] width 90 height 14
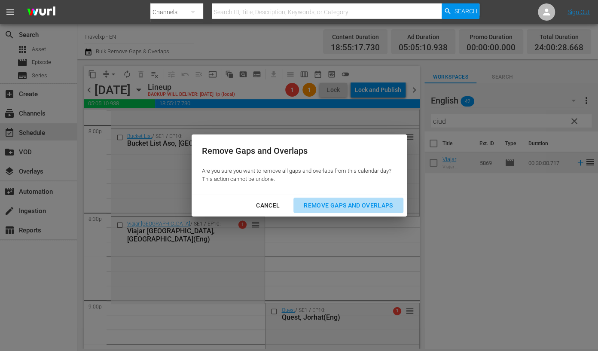
click at [333, 201] on div "Remove Gaps and Overlaps" at bounding box center [348, 205] width 103 height 11
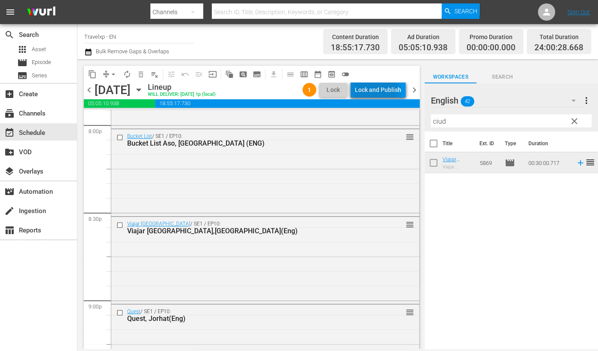
click at [370, 90] on div "Lock and Publish" at bounding box center [378, 89] width 46 height 15
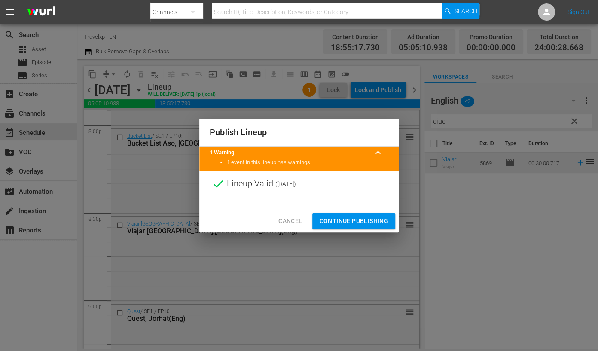
click at [366, 217] on span "Continue Publishing" at bounding box center [353, 221] width 69 height 11
